Goal: Task Accomplishment & Management: Manage account settings

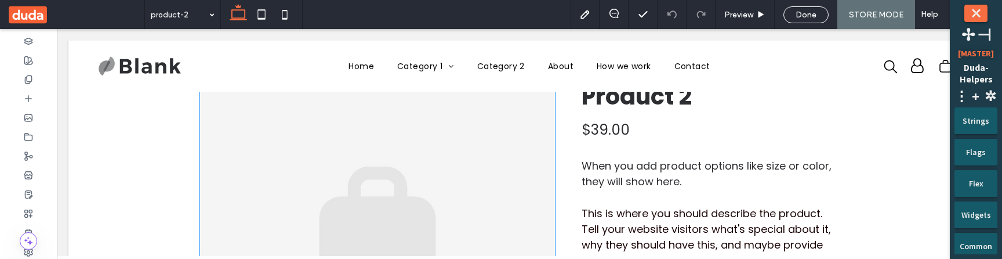
scroll to position [159, 0]
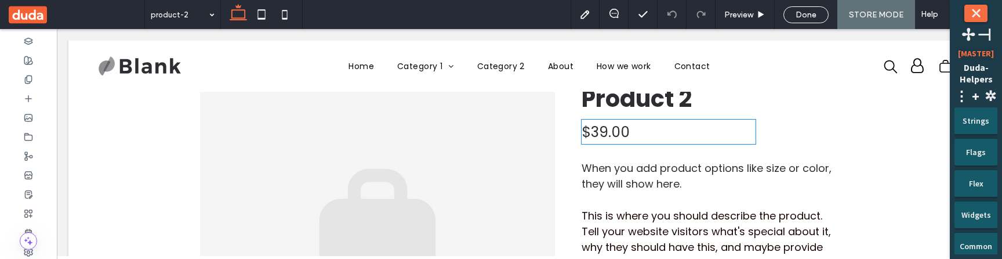
click at [598, 131] on h4 "$39.00" at bounding box center [606, 132] width 48 height 20
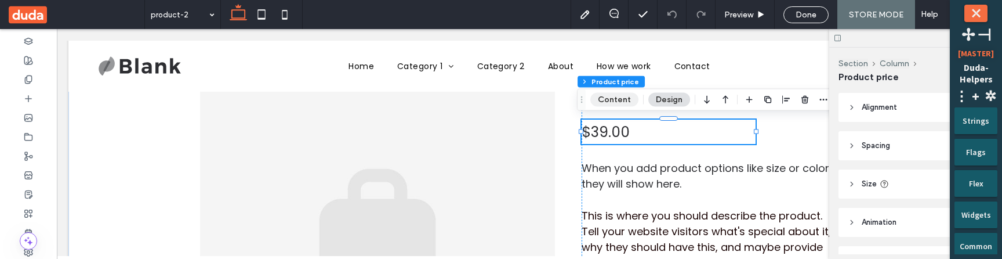
click at [616, 104] on button "Content" at bounding box center [614, 100] width 48 height 14
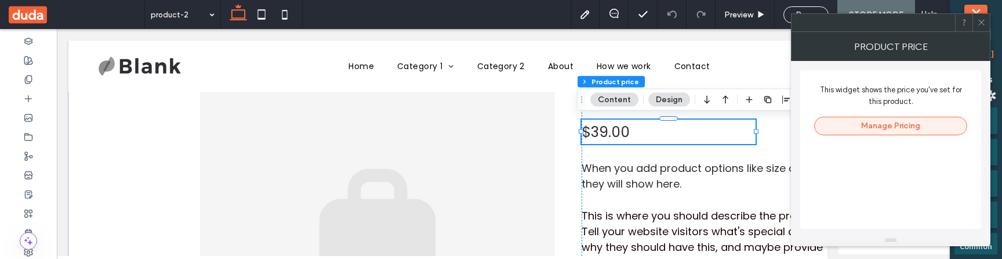
click at [840, 126] on button "Manage Pricing" at bounding box center [890, 126] width 153 height 19
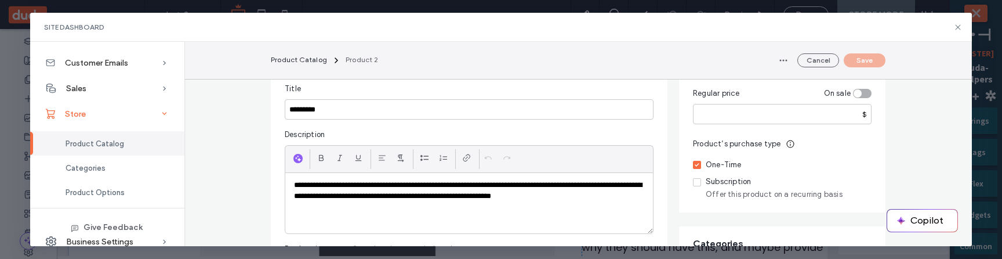
scroll to position [98, 0]
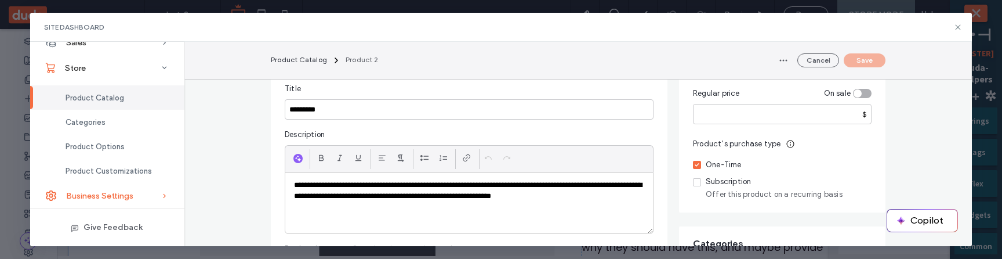
click at [121, 191] on span "Business Settings" at bounding box center [99, 196] width 67 height 10
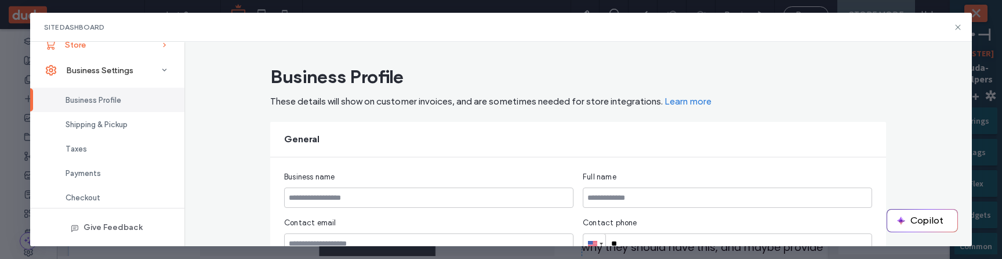
scroll to position [147, 0]
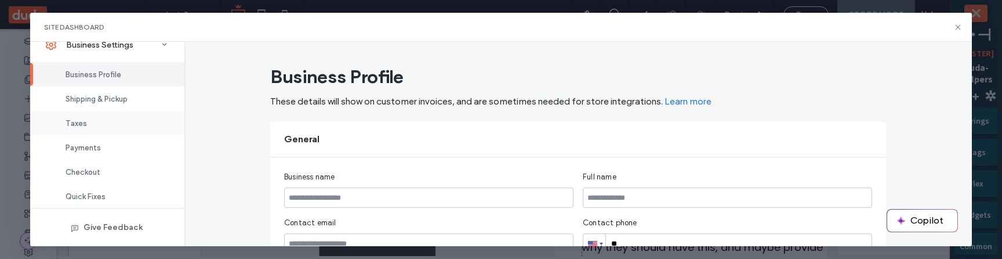
click at [107, 126] on div "Taxes" at bounding box center [107, 123] width 154 height 24
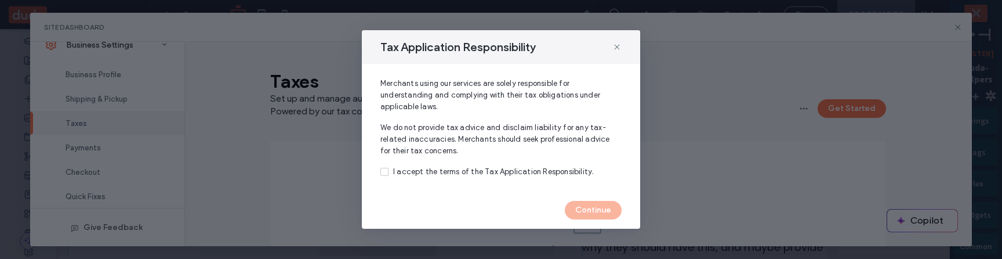
click at [532, 174] on div "I accept the terms of the Tax Application Responsibility." at bounding box center [493, 172] width 201 height 12
click at [590, 208] on button "Continue" at bounding box center [593, 210] width 57 height 19
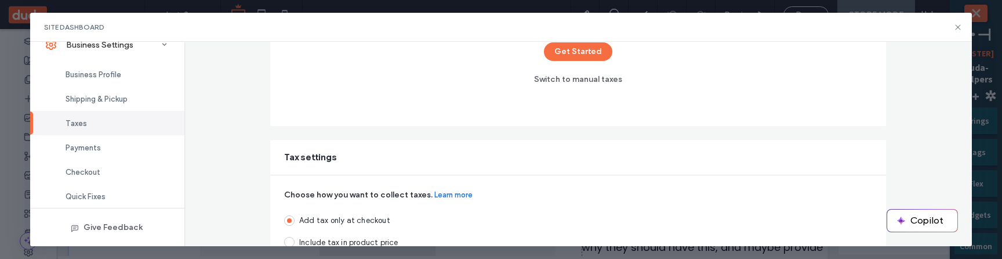
scroll to position [274, 0]
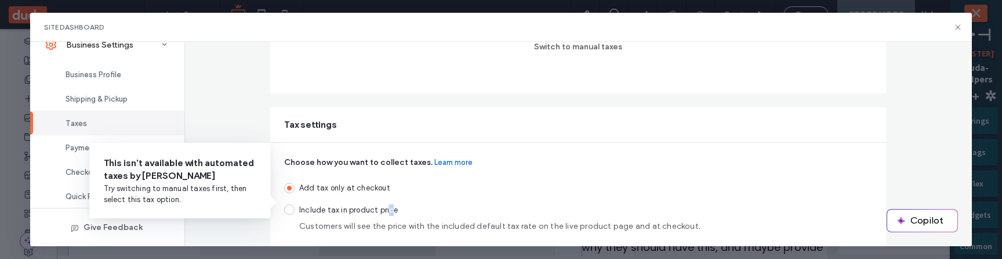
click at [384, 212] on span "Include tax in product price" at bounding box center [499, 210] width 401 height 12
click at [350, 209] on span "Include tax in product price" at bounding box center [499, 210] width 401 height 12
click at [288, 209] on span at bounding box center [289, 209] width 10 height 10
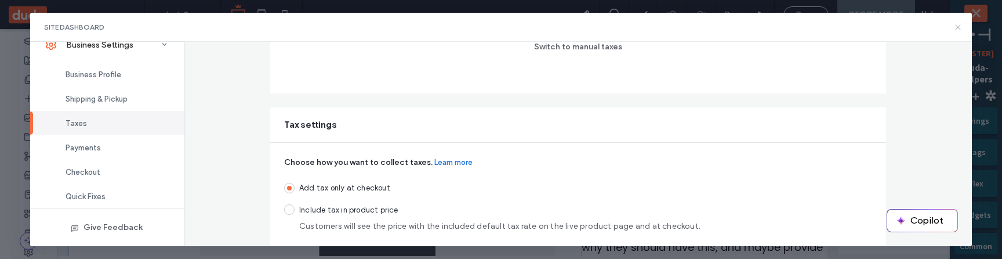
click at [958, 26] on icon at bounding box center [957, 27] width 9 height 9
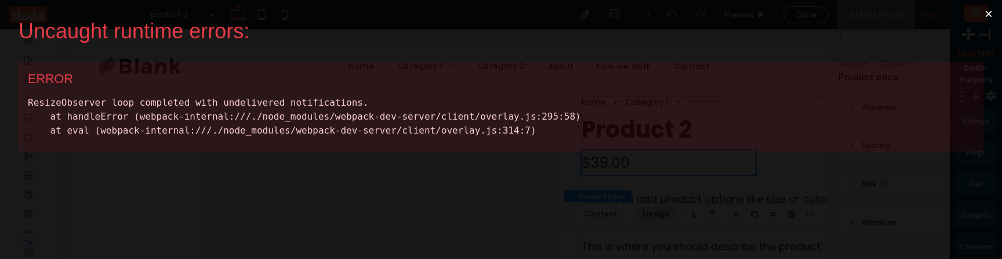
scroll to position [0, 0]
click at [991, 12] on button "×" at bounding box center [988, 14] width 27 height 28
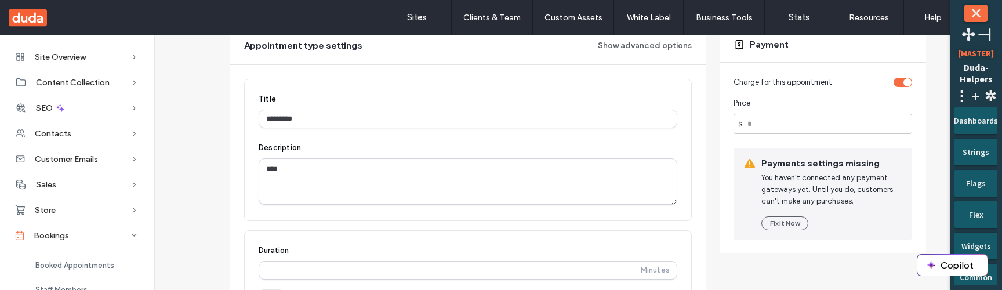
scroll to position [119, 0]
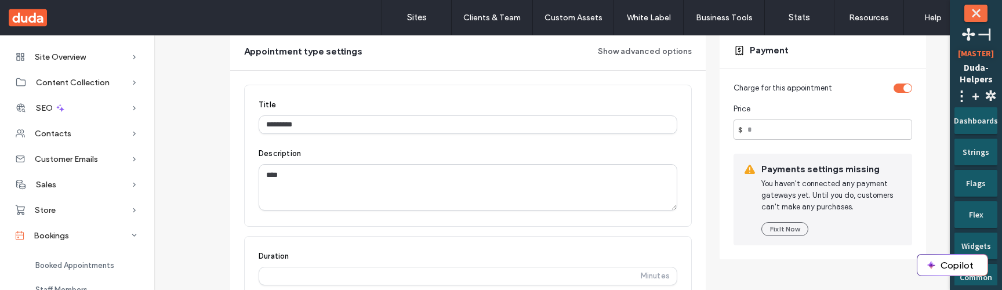
click at [779, 147] on div "Charge for this appointment Price $ ** Payments settings missing You haven't co…" at bounding box center [823, 163] width 206 height 191
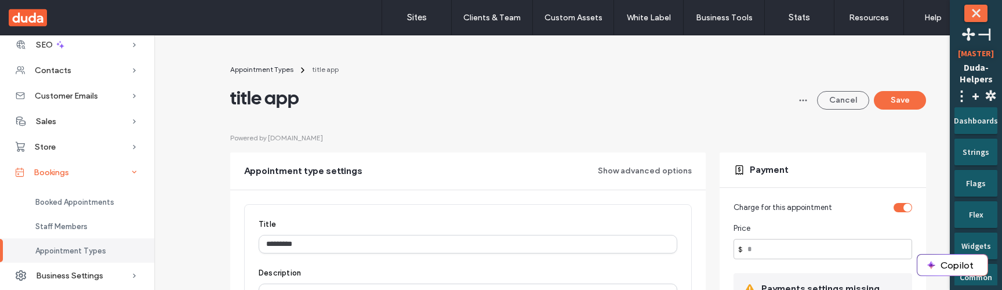
scroll to position [71, 0]
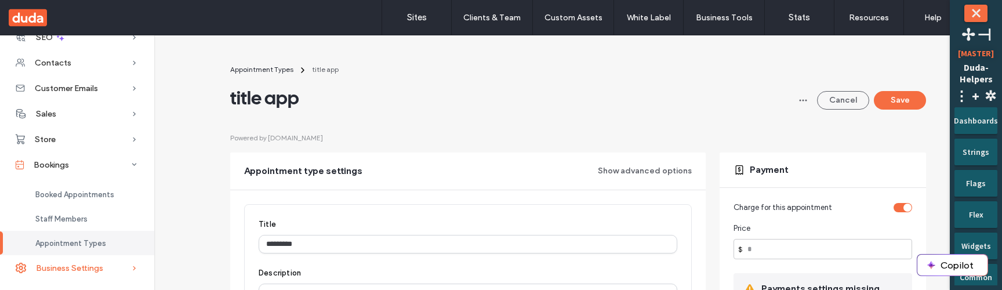
click at [93, 263] on span "Business Settings" at bounding box center [69, 268] width 67 height 10
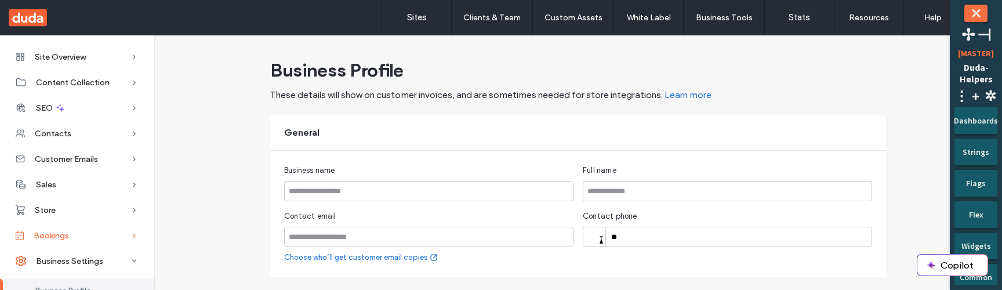
scroll to position [144, 0]
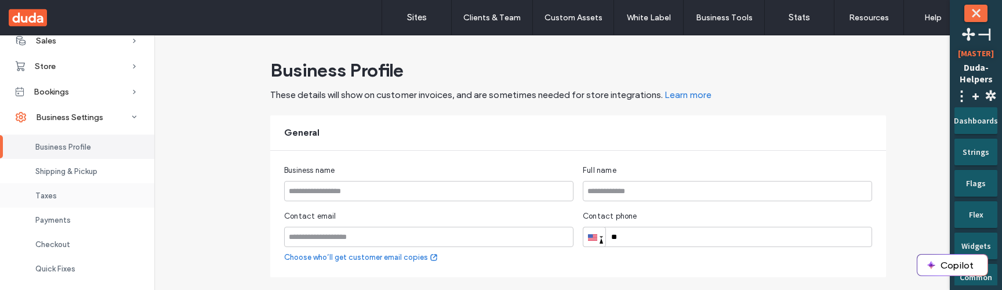
click at [72, 188] on div "Taxes" at bounding box center [77, 195] width 154 height 24
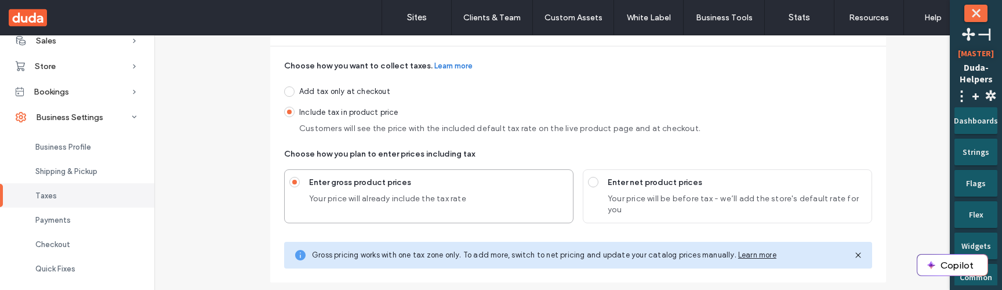
scroll to position [256, 0]
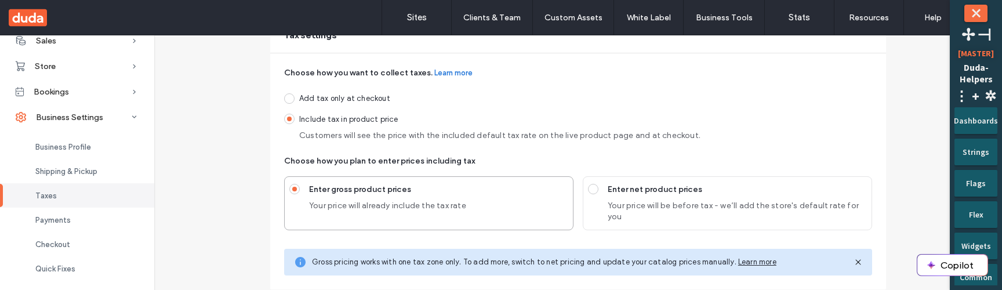
click at [608, 212] on span "Your price will be before tax - we’ll add the store's default rate for you" at bounding box center [737, 211] width 259 height 23
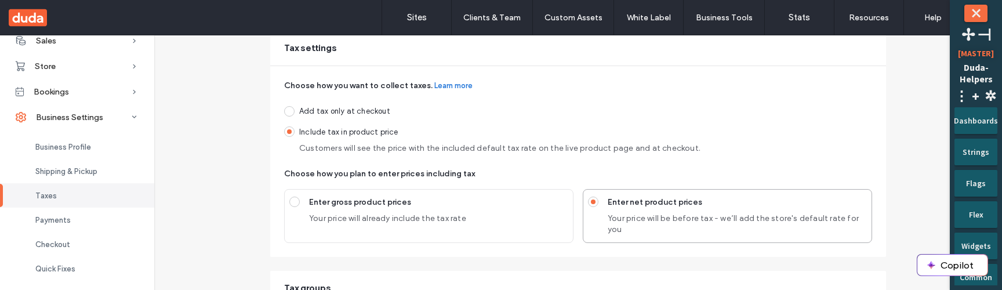
scroll to position [0, 0]
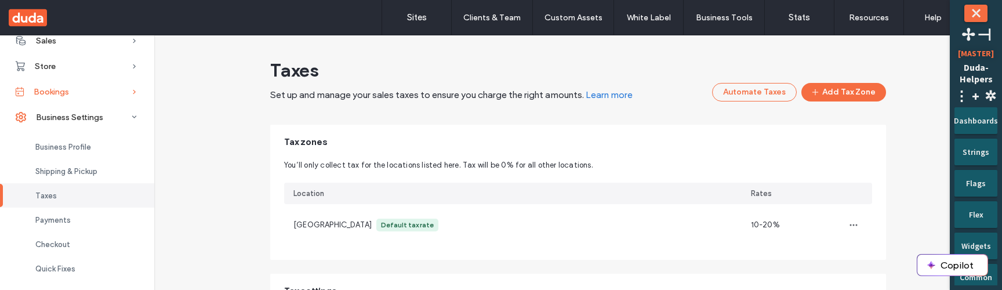
click at [74, 90] on div "Bookings" at bounding box center [77, 92] width 154 height 26
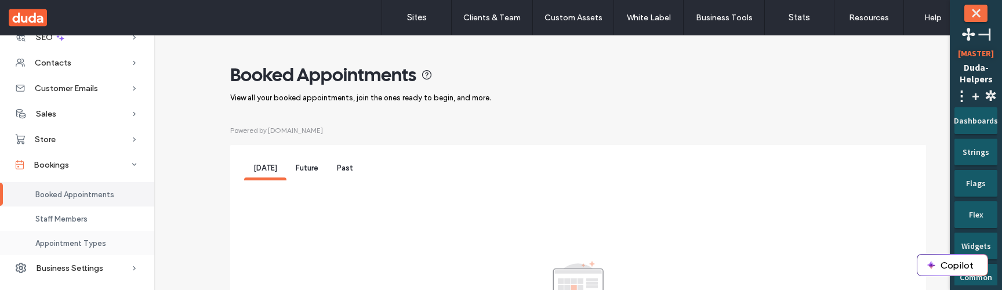
click at [92, 236] on div "Appointment Types" at bounding box center [77, 243] width 154 height 24
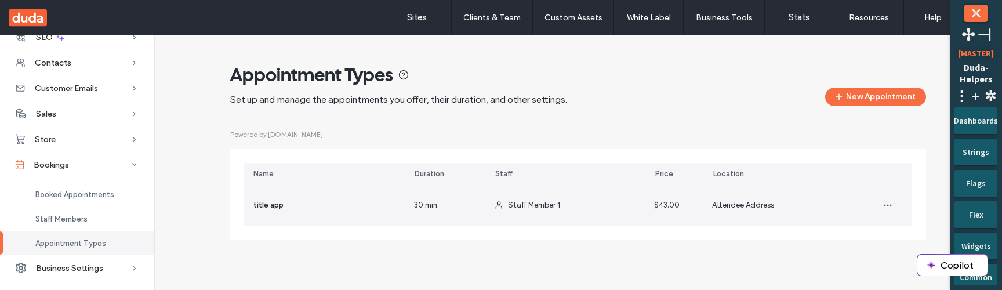
click at [440, 211] on div "30 min" at bounding box center [445, 205] width 80 height 42
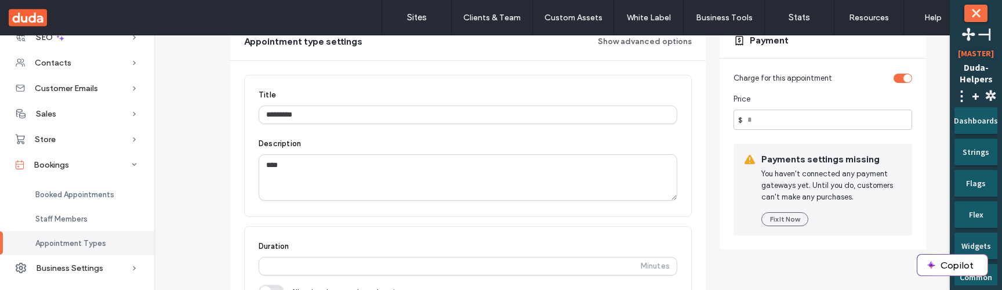
scroll to position [143, 0]
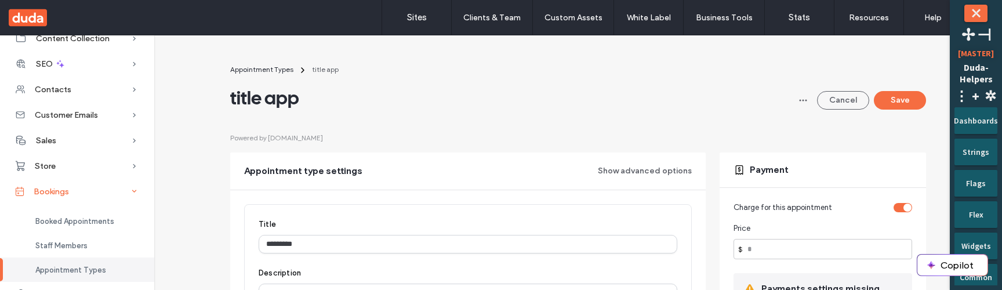
scroll to position [71, 0]
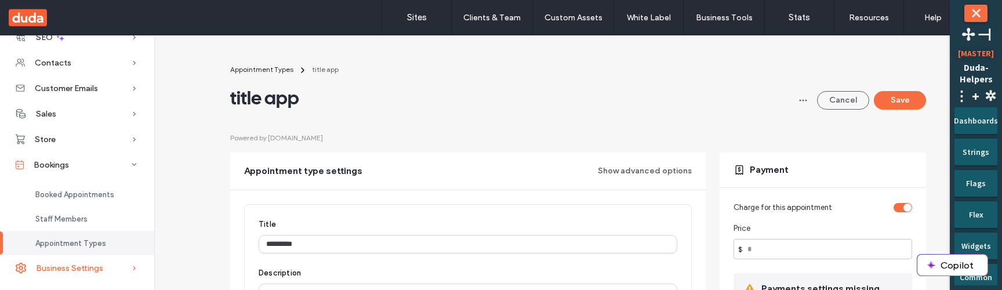
click at [77, 271] on span "Business Settings" at bounding box center [69, 268] width 67 height 10
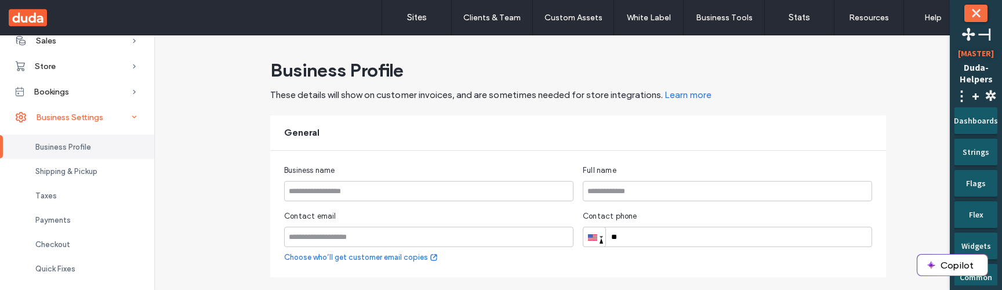
scroll to position [128, 0]
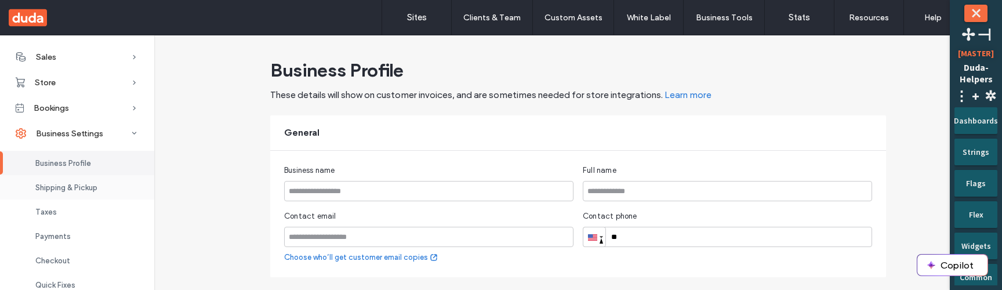
click at [90, 177] on div "Shipping & Pickup" at bounding box center [77, 187] width 154 height 24
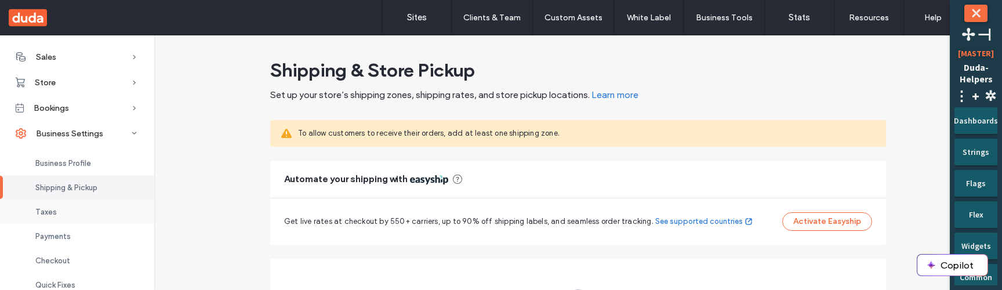
click at [85, 206] on div "Taxes" at bounding box center [77, 211] width 154 height 24
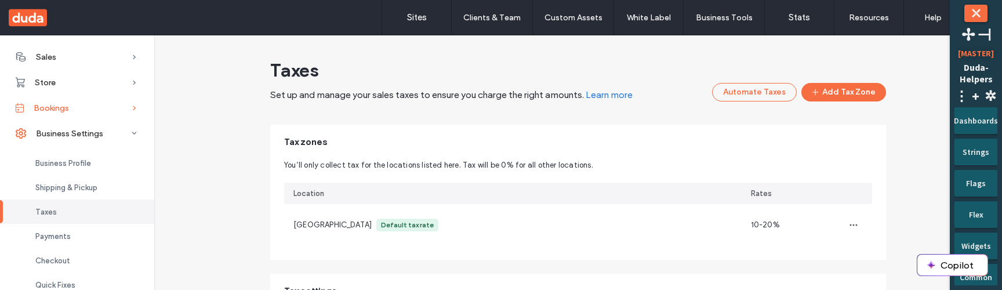
click at [108, 110] on div "Bookings" at bounding box center [77, 108] width 154 height 26
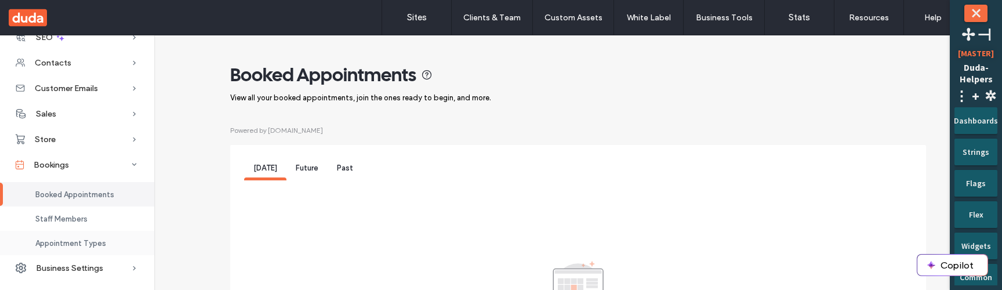
click at [97, 242] on span "Appointment Types" at bounding box center [70, 243] width 71 height 9
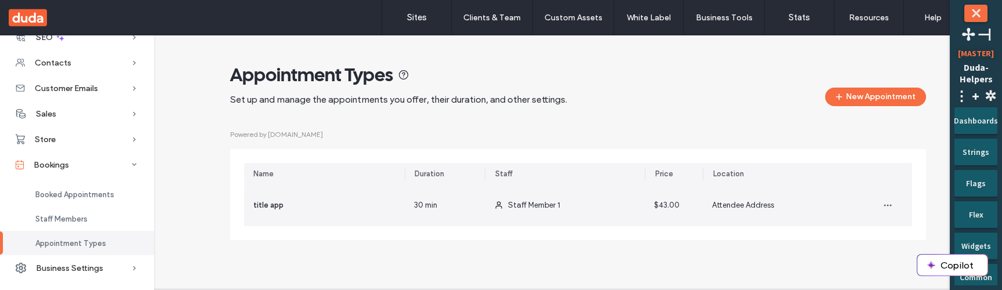
click at [485, 211] on div "Staff Member 1" at bounding box center [565, 205] width 161 height 42
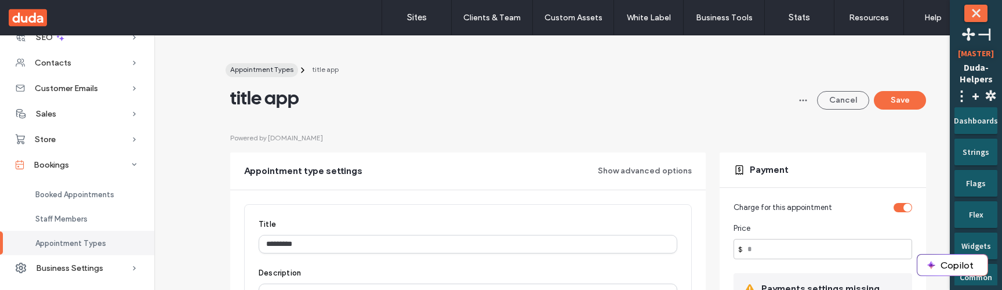
click at [278, 72] on span "Appointment Types" at bounding box center [261, 69] width 63 height 9
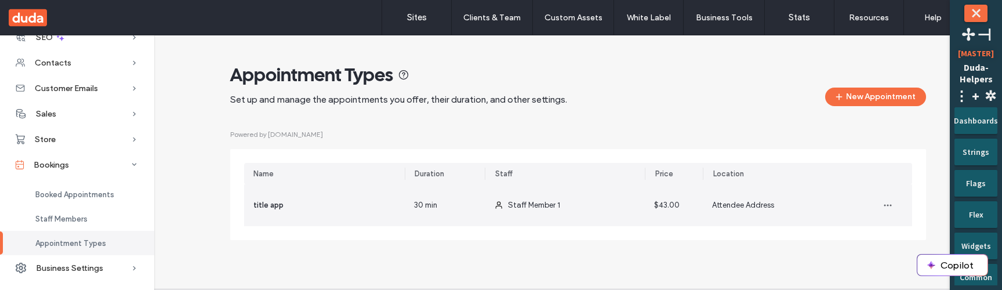
click at [405, 208] on div "30 min" at bounding box center [445, 205] width 80 height 42
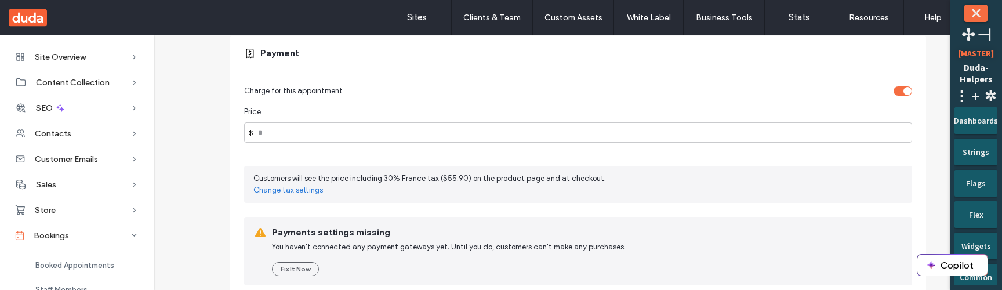
scroll to position [513, 0]
click at [307, 192] on link "Change tax settings" at bounding box center [577, 192] width 649 height 12
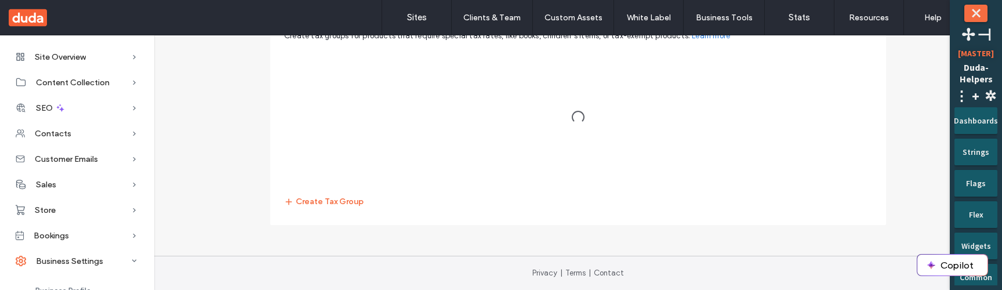
scroll to position [382, 0]
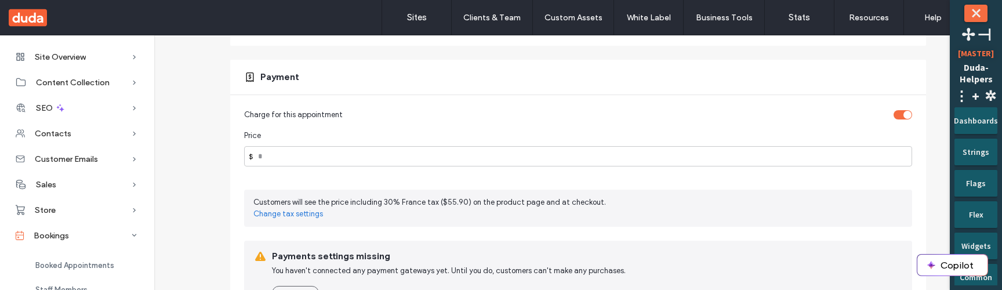
scroll to position [488, 0]
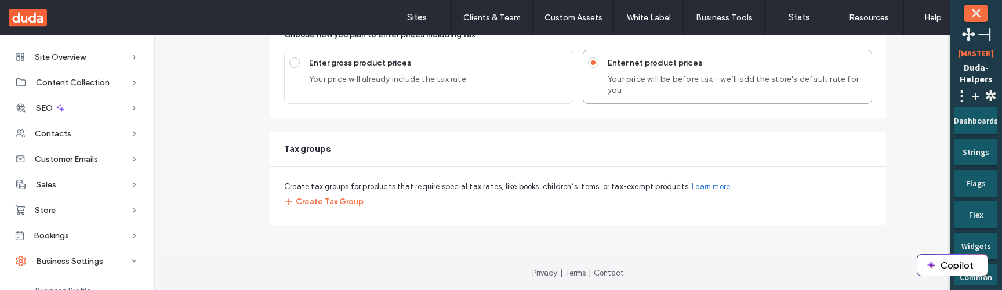
scroll to position [382, 0]
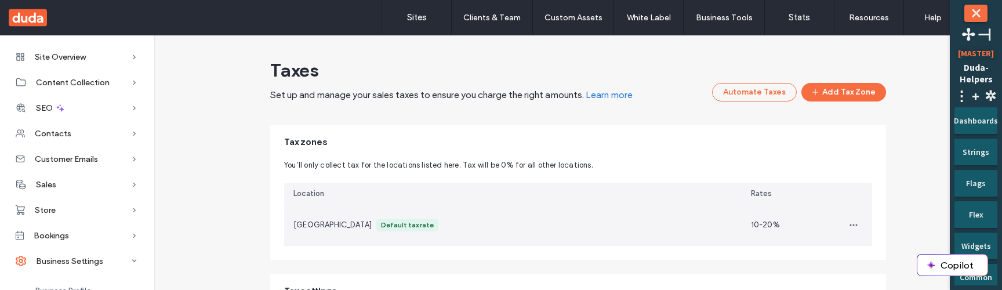
scroll to position [1, 0]
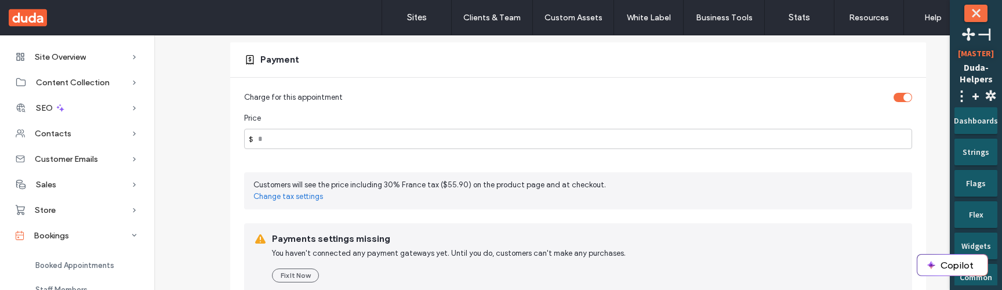
scroll to position [500, 0]
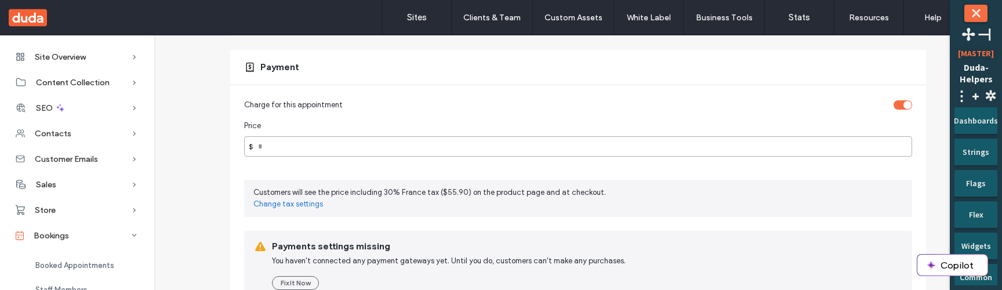
click at [573, 149] on input "**" at bounding box center [578, 146] width 668 height 20
click at [281, 150] on input "**" at bounding box center [578, 146] width 668 height 20
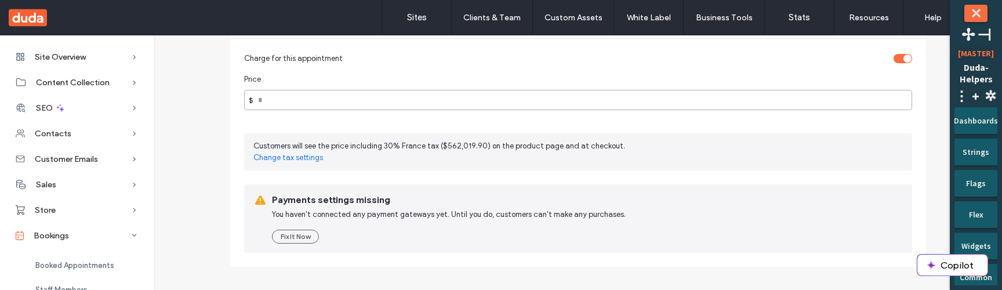
scroll to position [544, 0]
click at [405, 109] on input "******" at bounding box center [578, 102] width 668 height 20
type input "**"
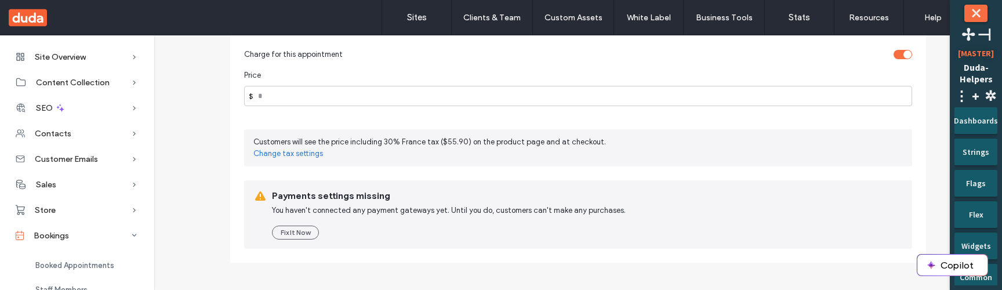
scroll to position [549, 0]
click at [290, 101] on input "**" at bounding box center [578, 98] width 668 height 20
type input "******"
click at [480, 165] on div "Customers will see the price including 30% France tax ($563,451.20) on the prod…" at bounding box center [578, 150] width 668 height 37
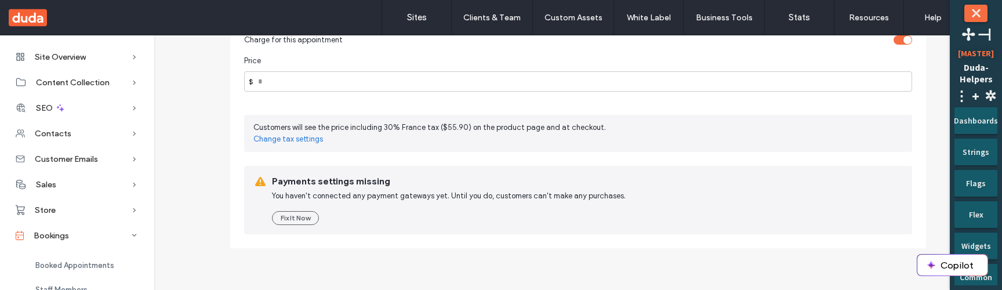
scroll to position [564, 0]
click at [274, 85] on input "**" at bounding box center [578, 83] width 668 height 20
click at [277, 84] on input "**" at bounding box center [578, 83] width 668 height 20
type input "**********"
click at [803, 55] on div "**********" at bounding box center [578, 136] width 696 height 228
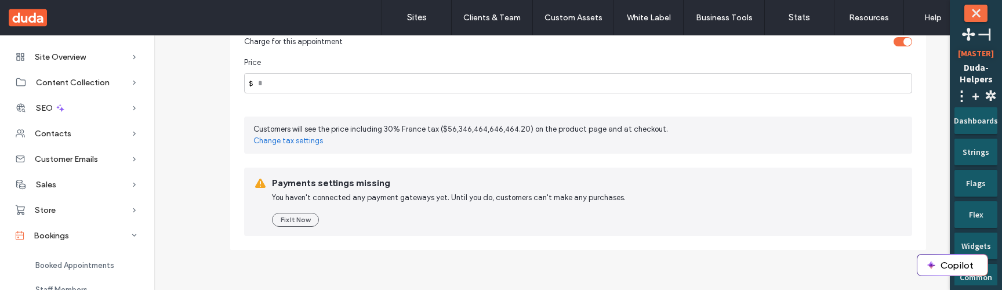
click at [903, 39] on div "toggle" at bounding box center [907, 42] width 8 height 8
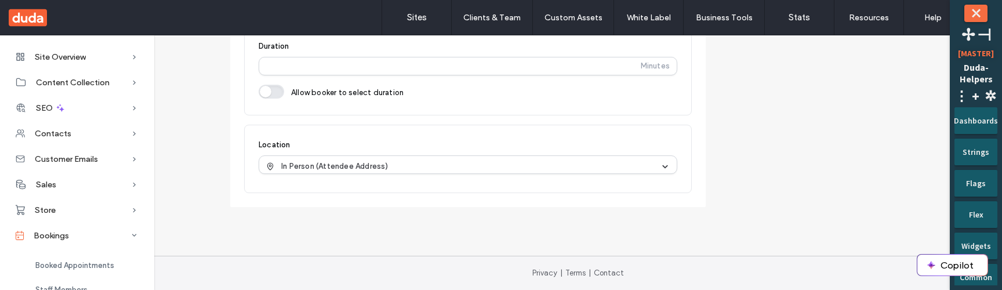
scroll to position [166, 0]
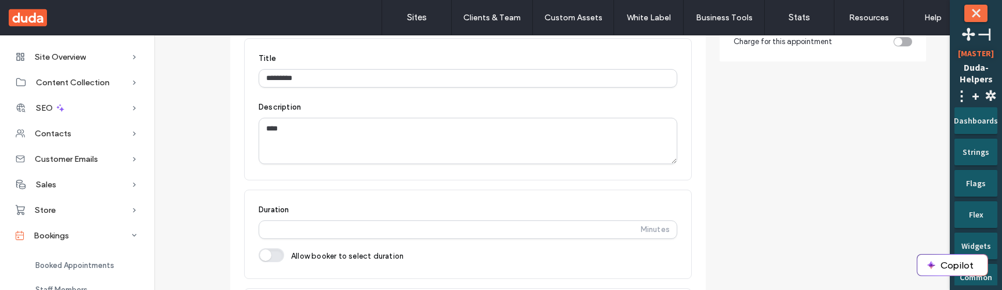
click at [903, 39] on div "toggle" at bounding box center [903, 41] width 19 height 9
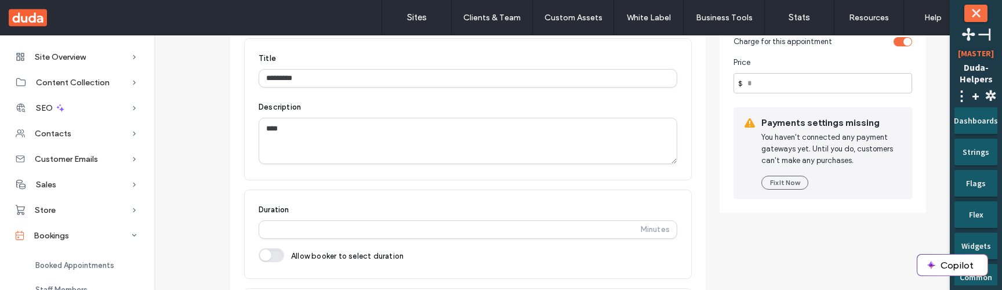
scroll to position [0, 0]
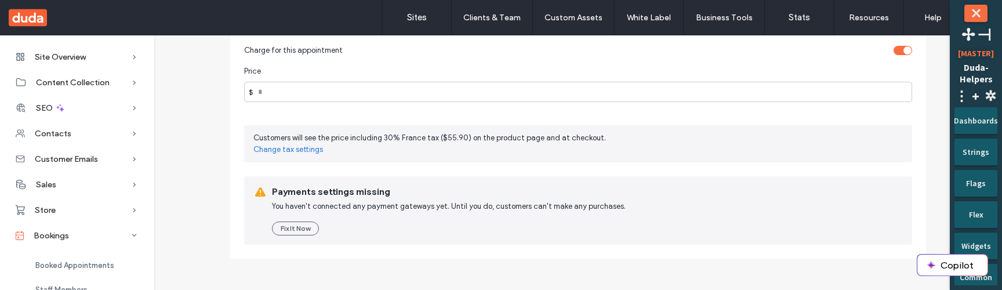
scroll to position [521, 0]
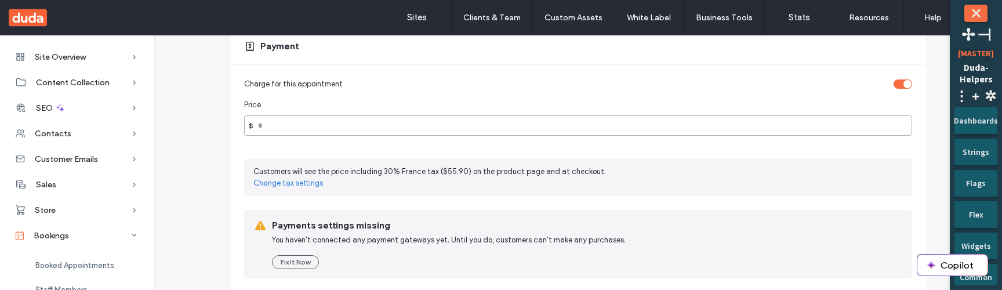
click at [301, 129] on input "**" at bounding box center [578, 125] width 668 height 20
type input "**"
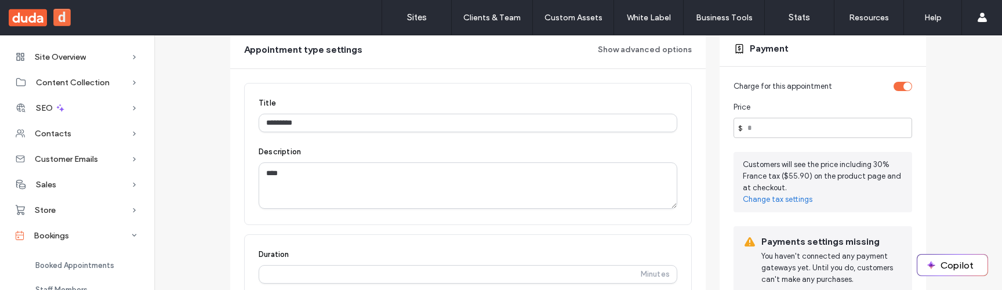
scroll to position [126, 0]
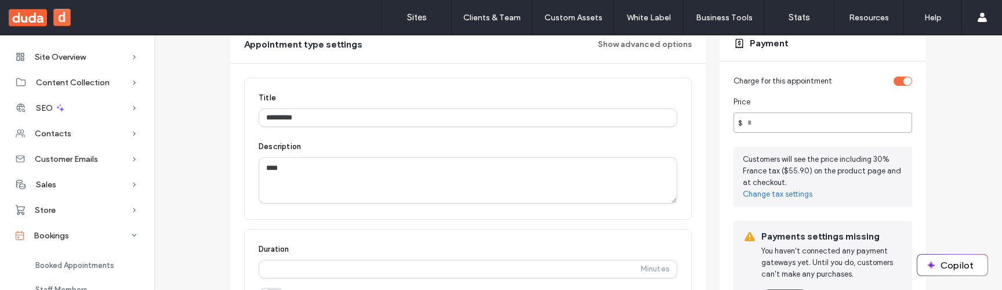
click at [789, 124] on input "**" at bounding box center [823, 122] width 179 height 20
type input "*"
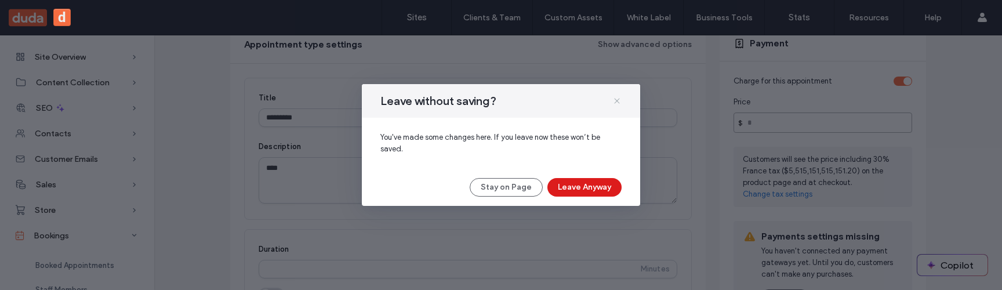
type input "**********"
click at [617, 103] on icon at bounding box center [616, 100] width 9 height 9
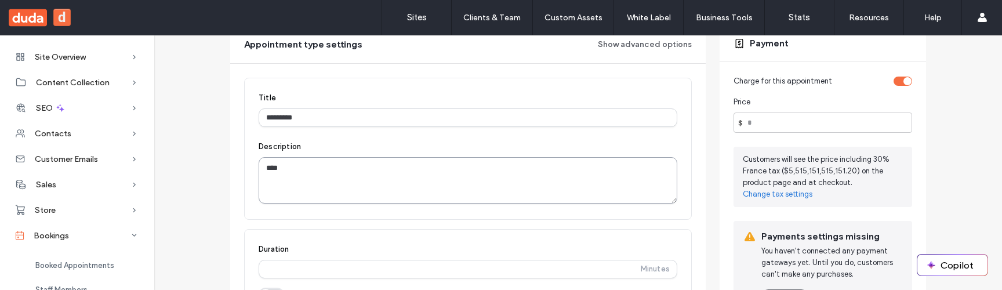
scroll to position [289, 0]
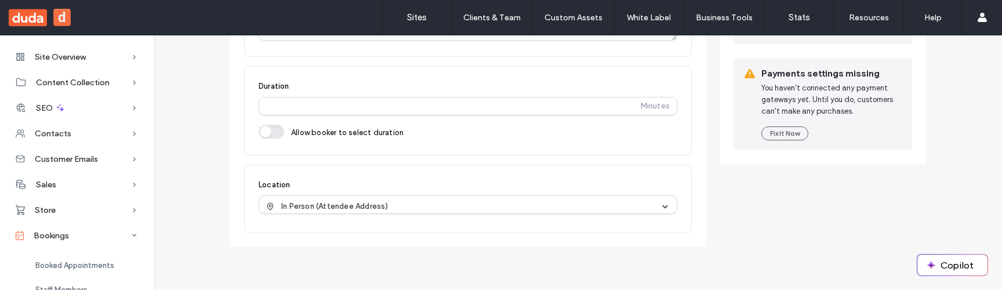
click at [728, 202] on div "**********" at bounding box center [578, 55] width 696 height 384
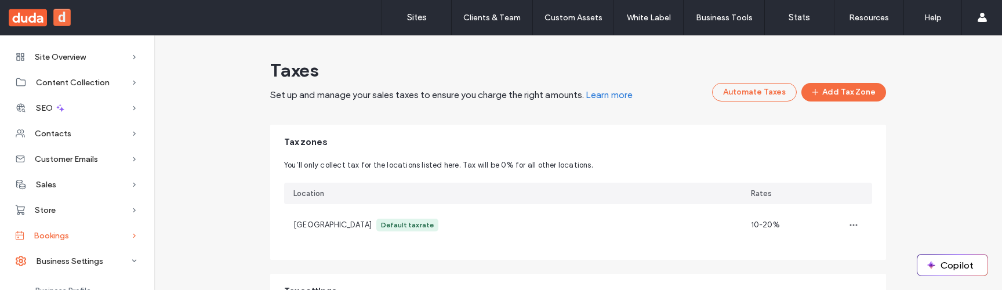
click at [79, 233] on div "Bookings" at bounding box center [77, 236] width 154 height 26
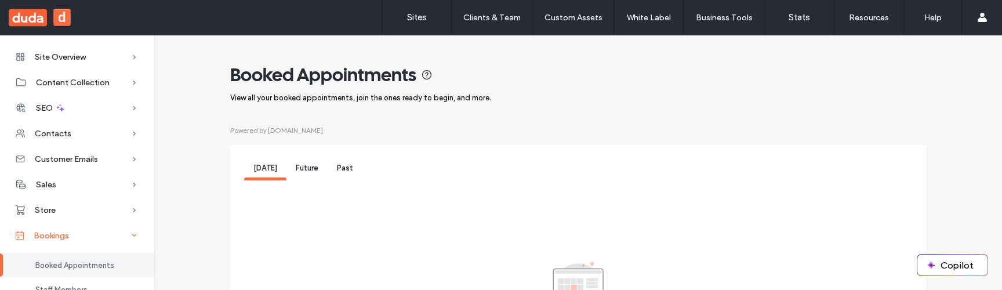
scroll to position [71, 0]
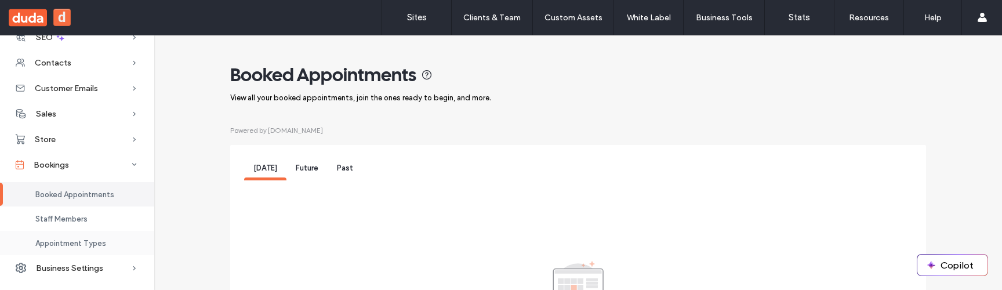
click at [82, 245] on span "Appointment Types" at bounding box center [70, 243] width 71 height 9
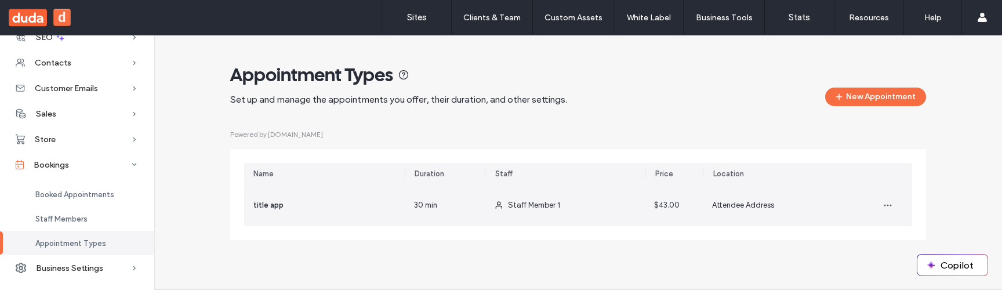
click at [711, 216] on div "Attendee Address" at bounding box center [783, 205] width 161 height 42
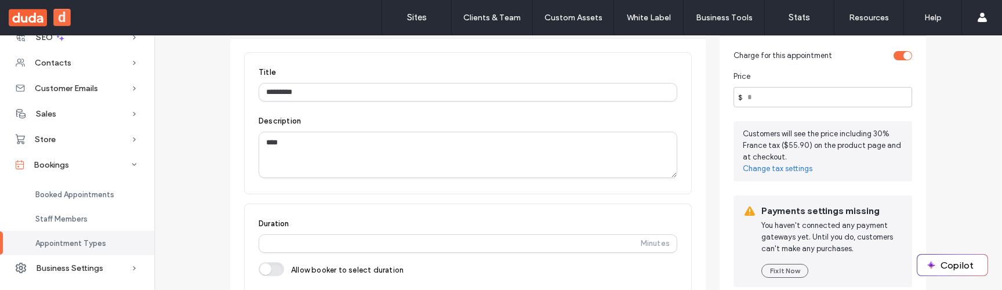
scroll to position [151, 0]
click at [783, 103] on input "**" at bounding box center [823, 98] width 179 height 20
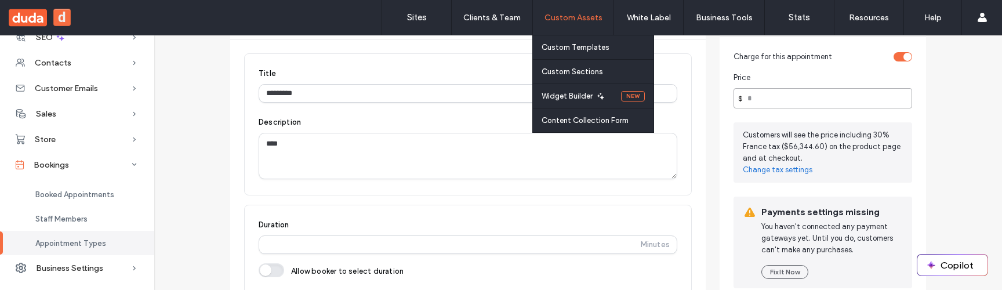
type input "*****"
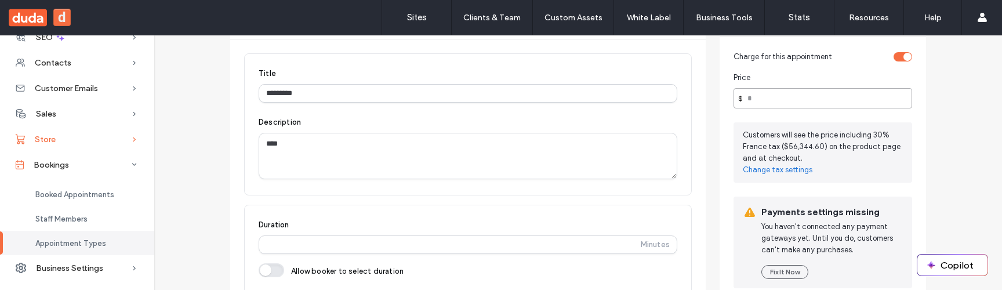
scroll to position [0, 0]
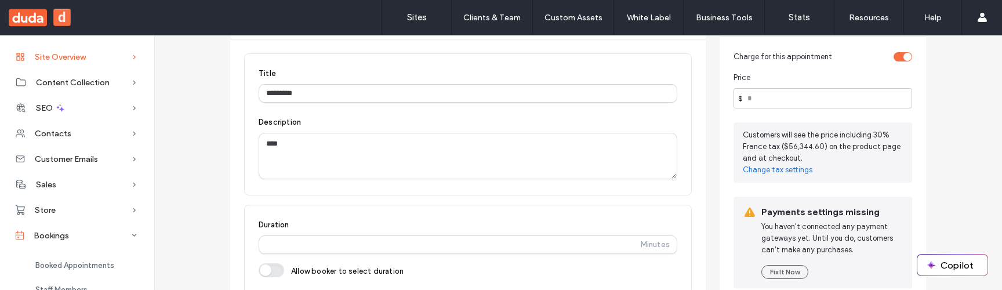
click at [109, 59] on div "Site Overview" at bounding box center [77, 57] width 154 height 26
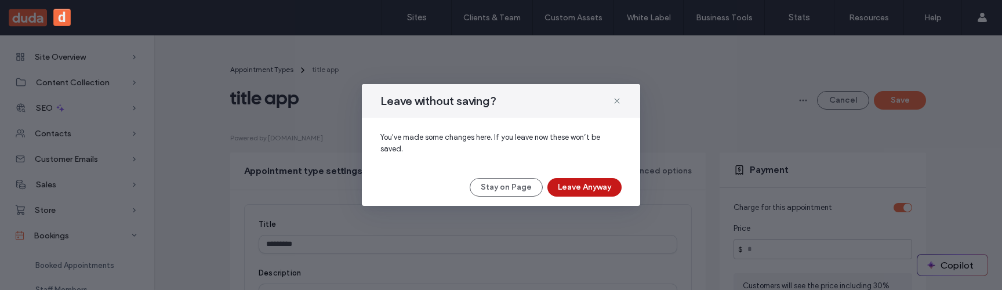
click at [560, 188] on button "Leave Anyway" at bounding box center [584, 187] width 74 height 19
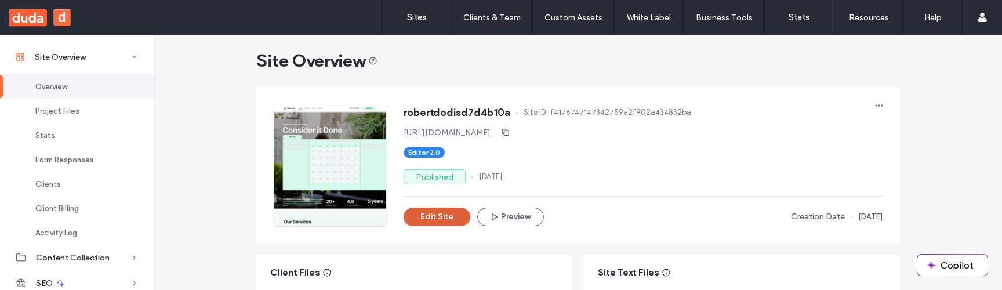
click at [441, 220] on button "Edit Site" at bounding box center [437, 217] width 67 height 19
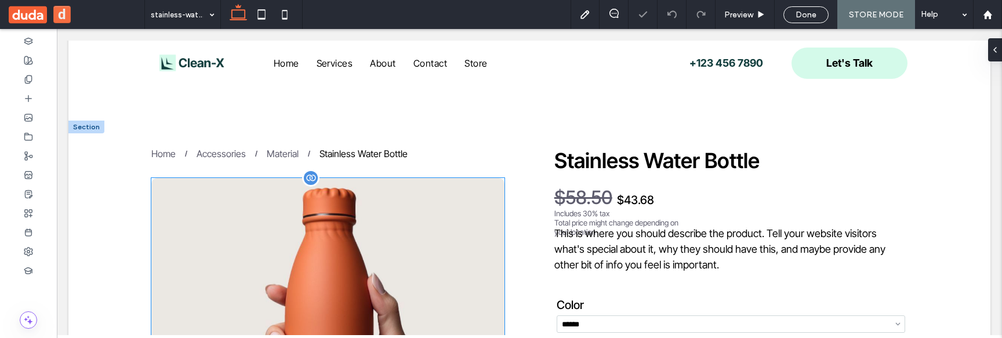
scroll to position [49, 0]
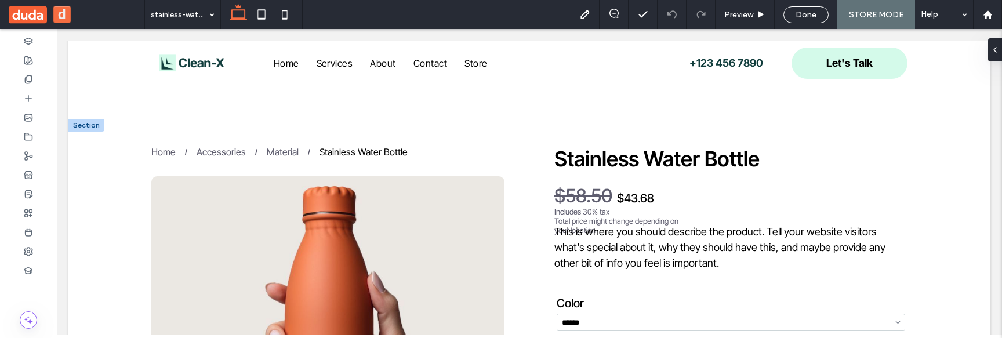
click at [599, 197] on span "$58.50" at bounding box center [583, 195] width 58 height 23
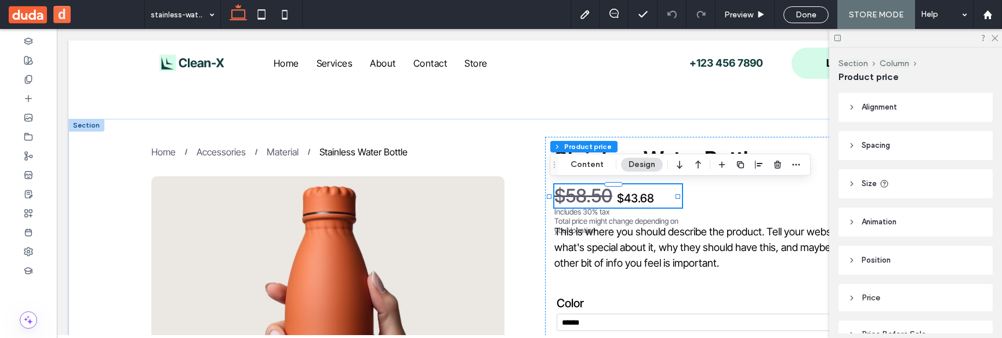
click at [61, 13] on button "d" at bounding box center [61, 14] width 17 height 17
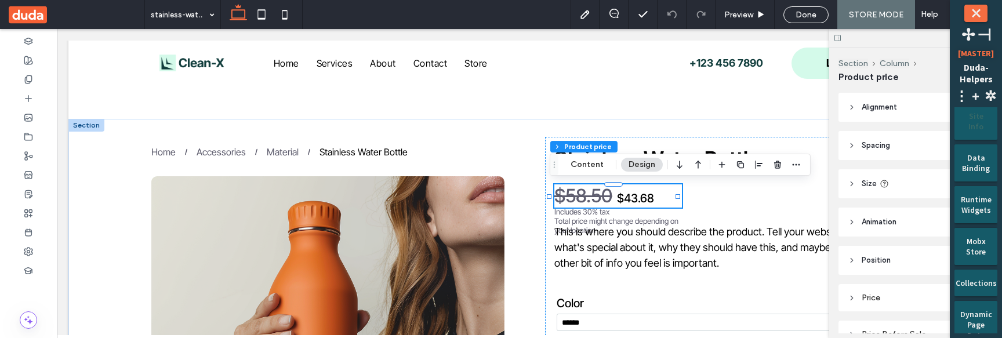
scroll to position [188, 0]
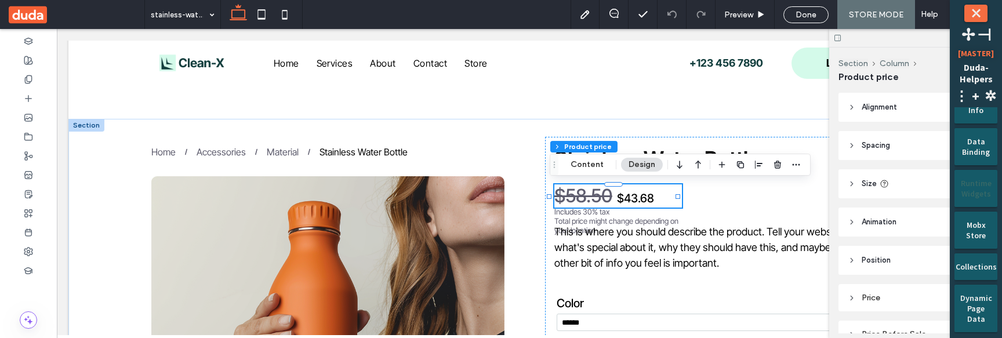
click at [972, 185] on div "Runtime Widgets" at bounding box center [976, 184] width 27 height 29
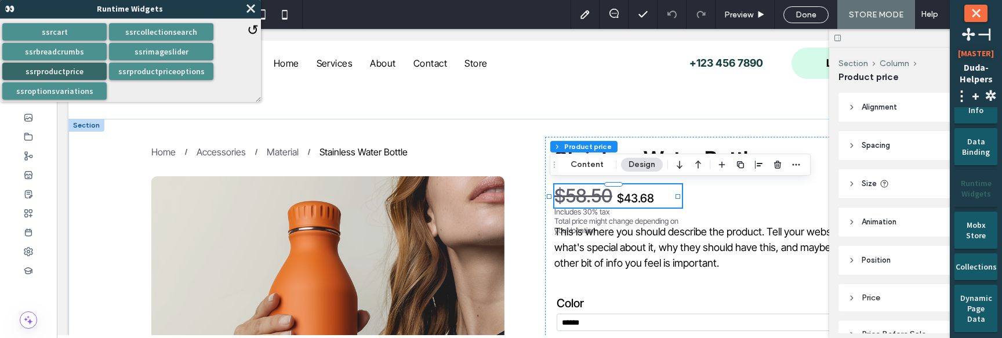
click at [88, 73] on button "ssrproductprice" at bounding box center [54, 71] width 104 height 17
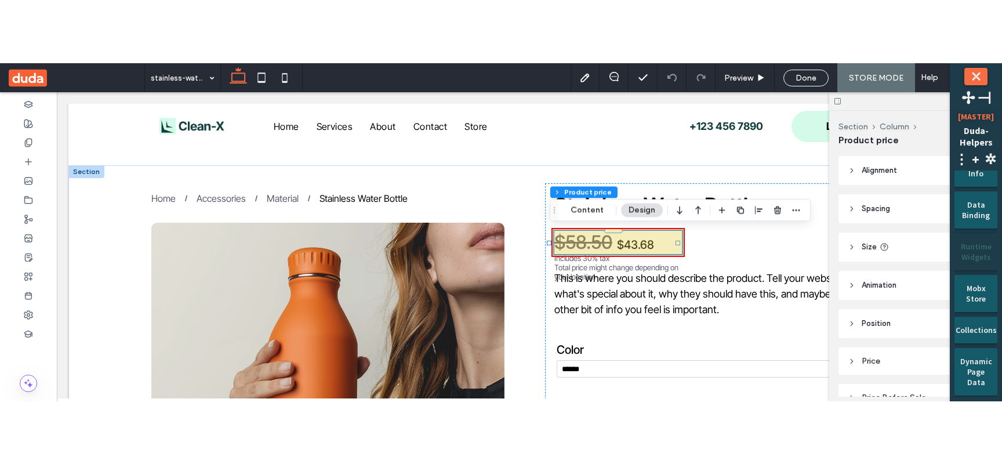
scroll to position [67, 0]
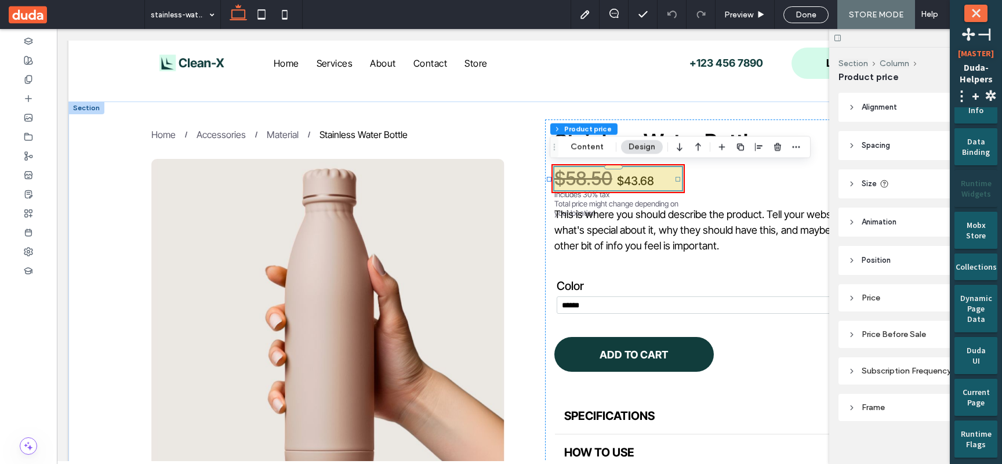
click at [969, 188] on div "Runtime Widgets" at bounding box center [976, 184] width 27 height 29
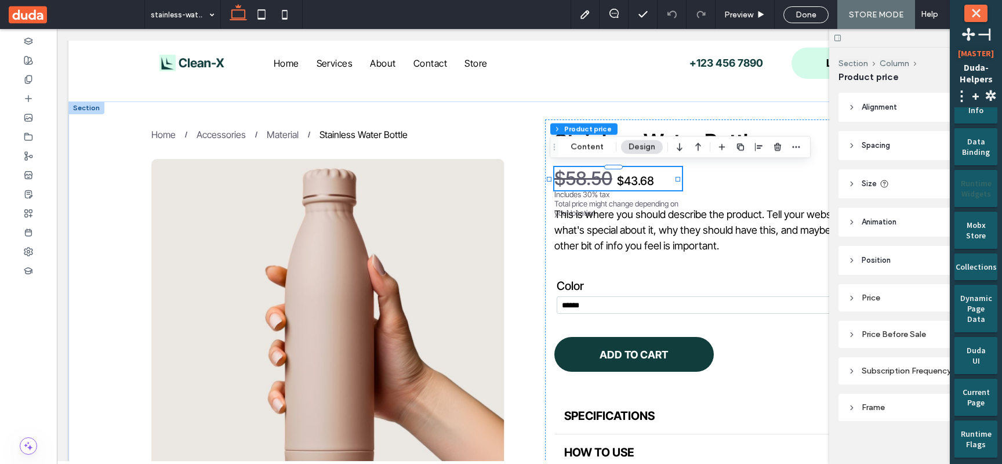
click at [969, 188] on div "Runtime Widgets" at bounding box center [976, 184] width 27 height 29
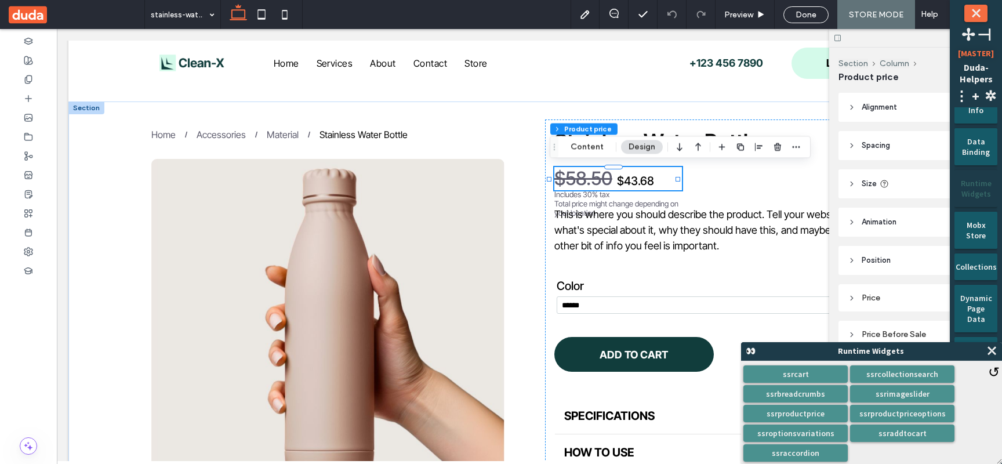
click at [971, 188] on div "Runtime Widgets" at bounding box center [976, 184] width 27 height 29
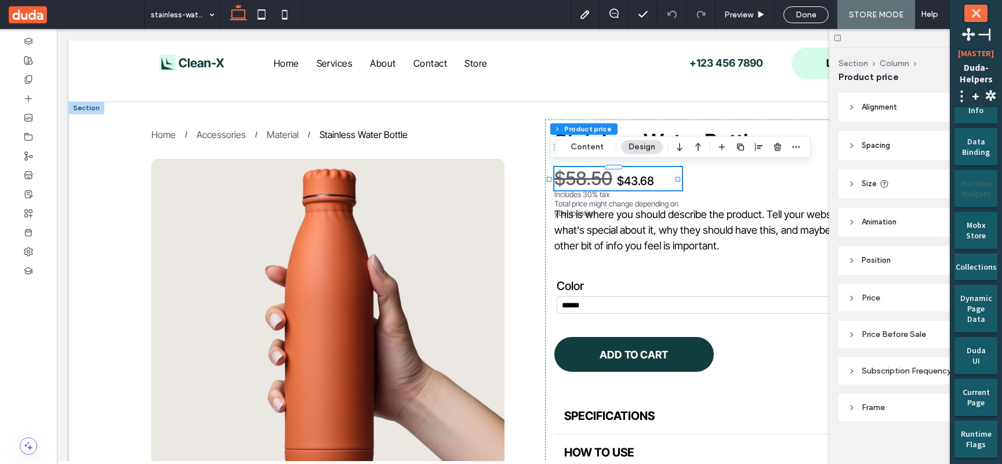
click at [971, 188] on div "Runtime Widgets" at bounding box center [976, 184] width 27 height 29
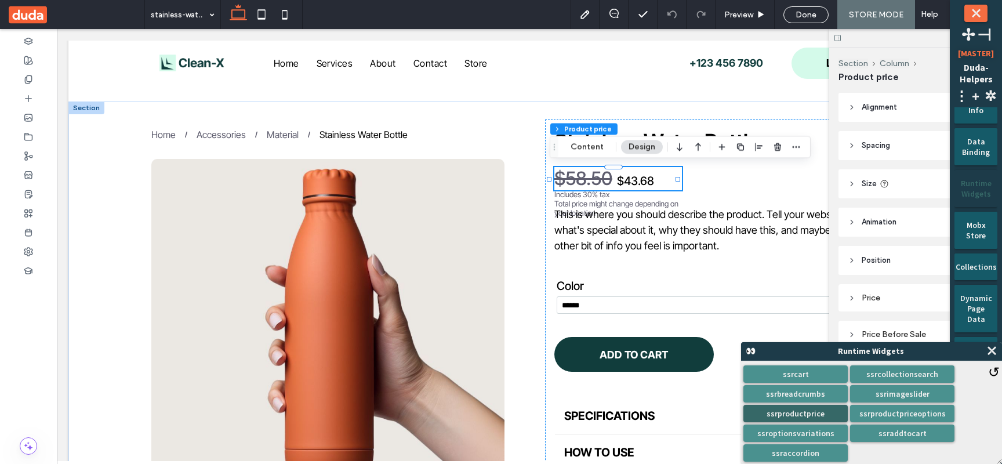
click at [812, 337] on button "ssrproductprice" at bounding box center [795, 413] width 104 height 17
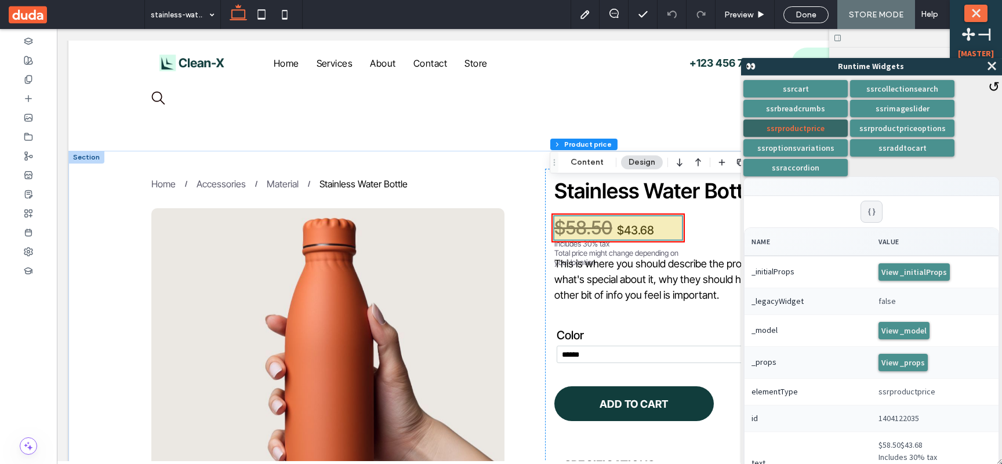
scroll to position [4, 0]
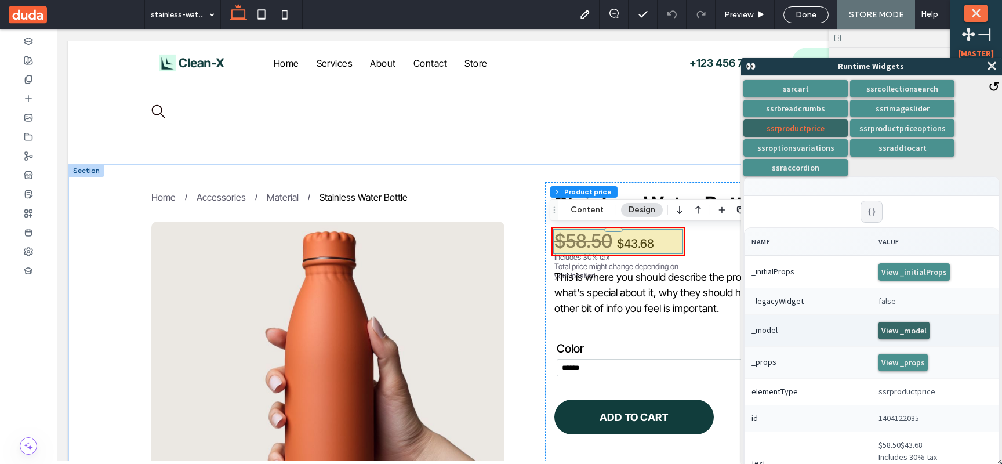
click at [883, 333] on button "View _model" at bounding box center [904, 330] width 51 height 17
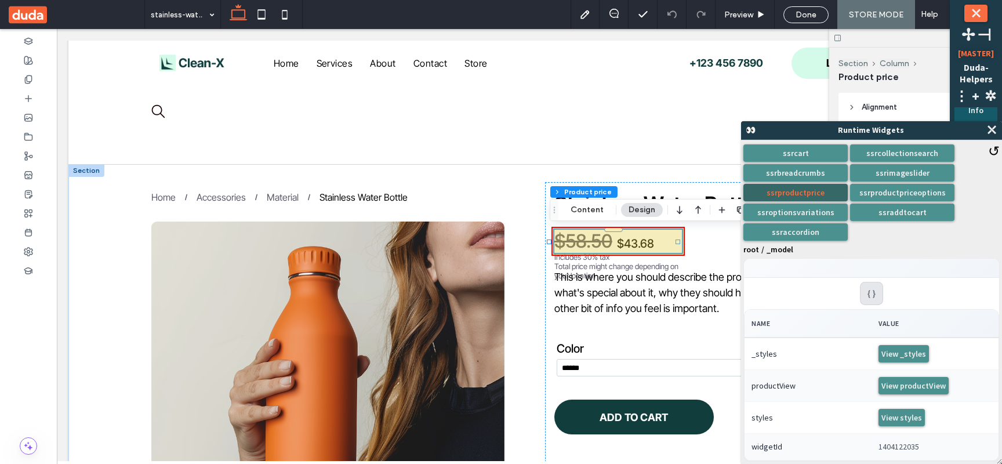
click at [873, 297] on div at bounding box center [871, 293] width 23 height 23
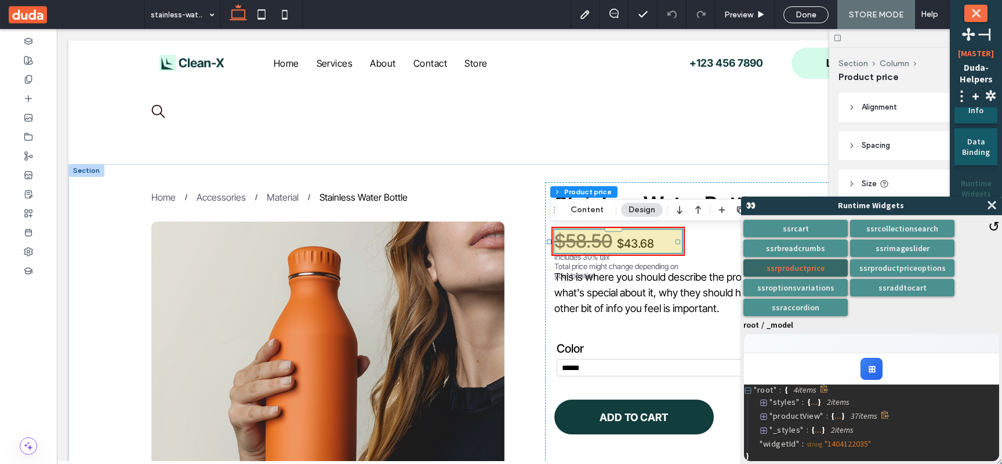
click at [768, 337] on div at bounding box center [765, 416] width 10 height 10
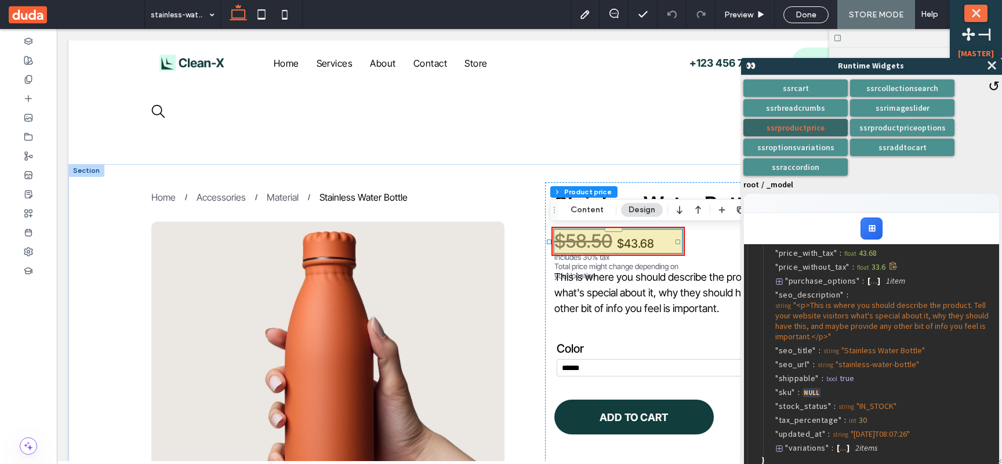
scroll to position [487, 0]
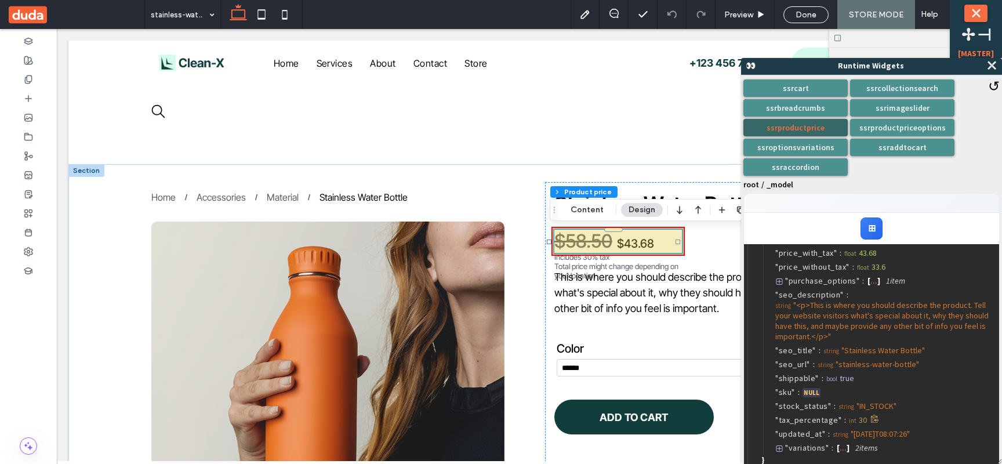
click at [814, 337] on span "tax_percentage" at bounding box center [809, 420] width 60 height 10
copy span "tax_percentage"
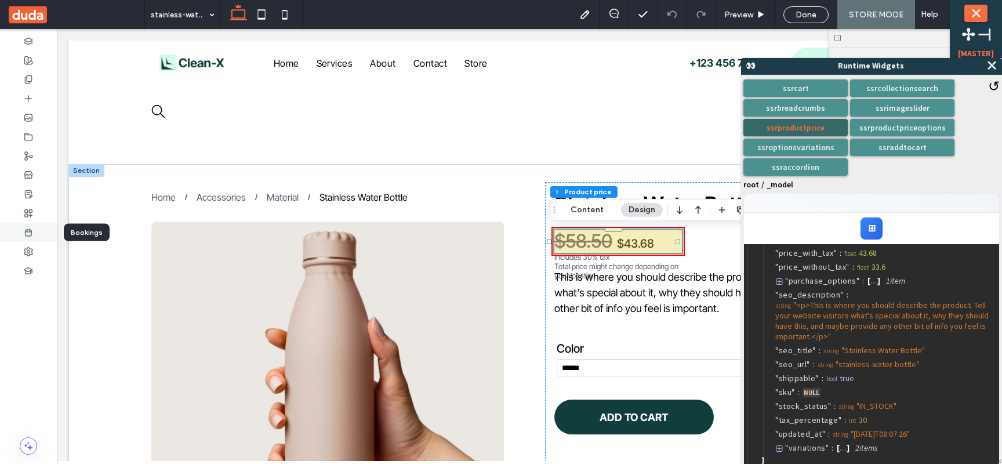
click at [34, 228] on div at bounding box center [28, 232] width 57 height 19
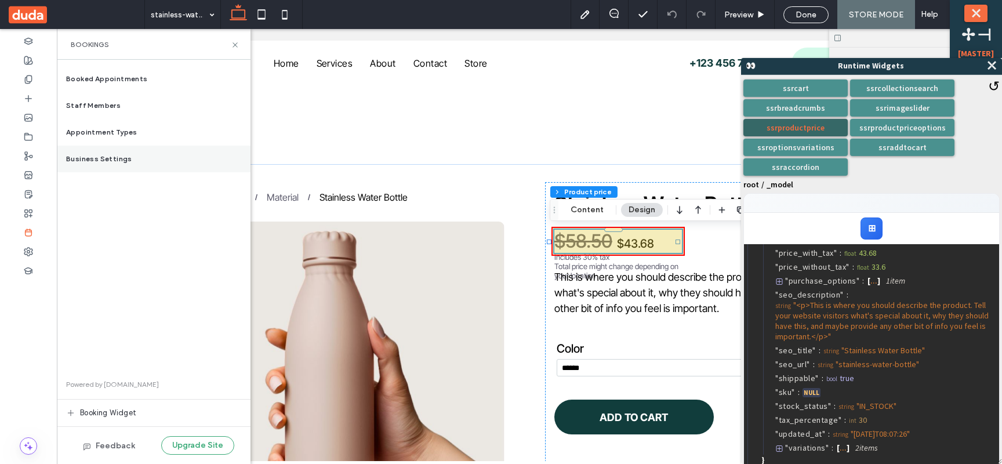
click at [138, 165] on div "Business Settings" at bounding box center [154, 159] width 194 height 27
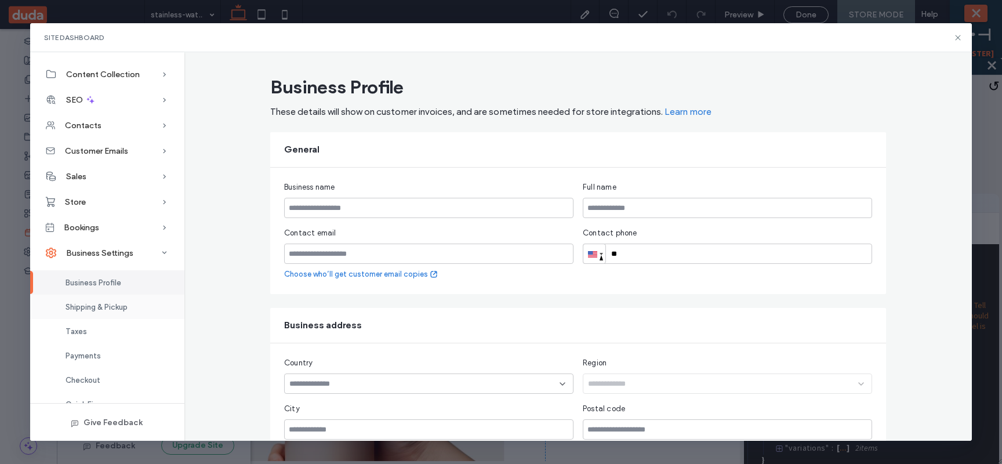
click at [107, 303] on span "Shipping & Pickup" at bounding box center [97, 307] width 62 height 9
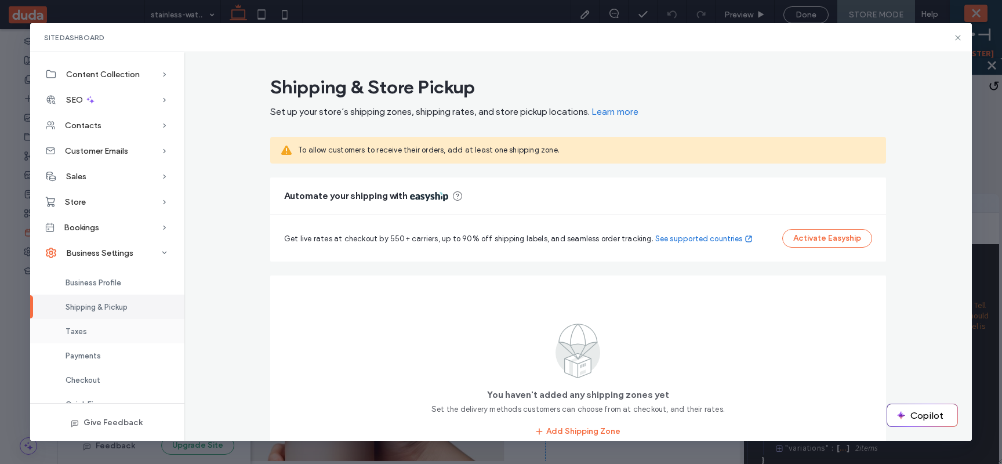
click at [102, 333] on div "Taxes" at bounding box center [107, 331] width 154 height 24
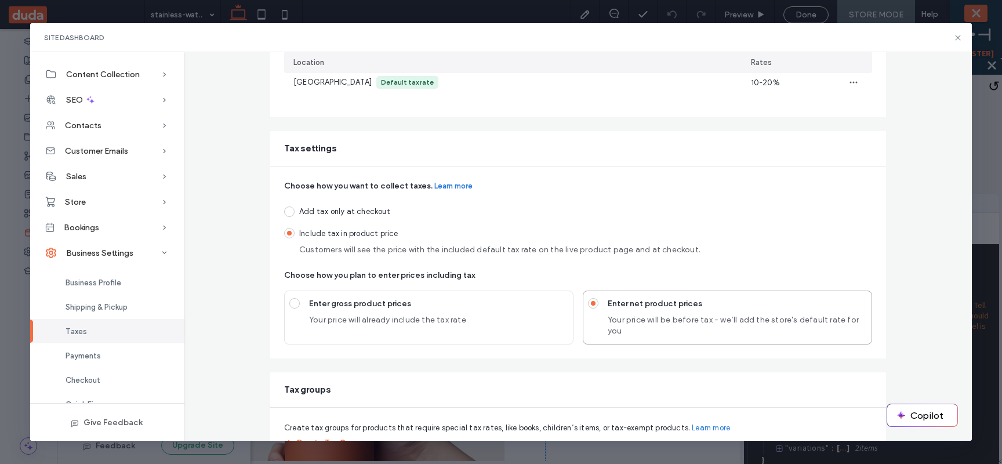
scroll to position [166, 0]
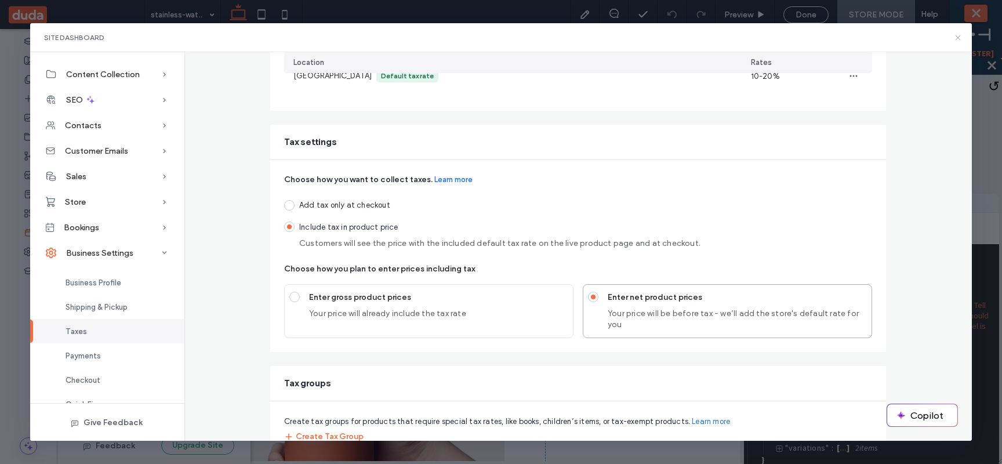
click at [960, 38] on icon at bounding box center [957, 37] width 9 height 9
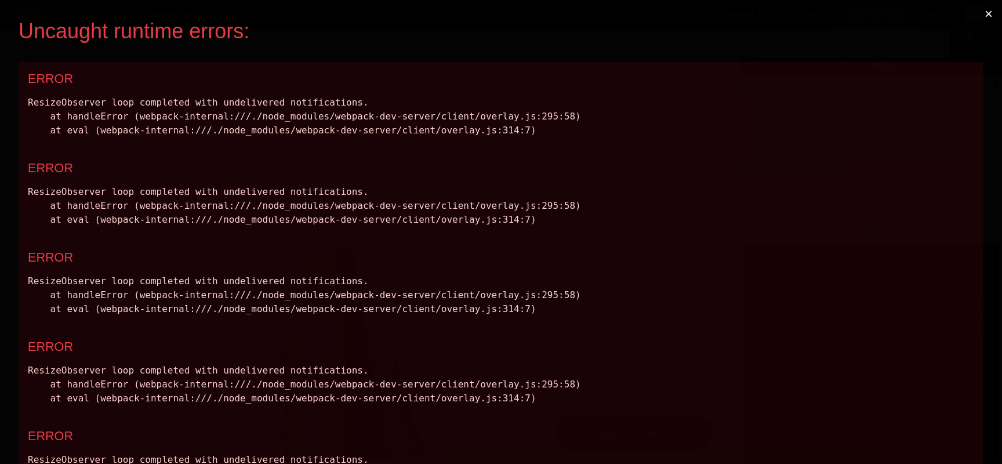
scroll to position [0, 0]
click at [977, 14] on button "×" at bounding box center [988, 14] width 27 height 28
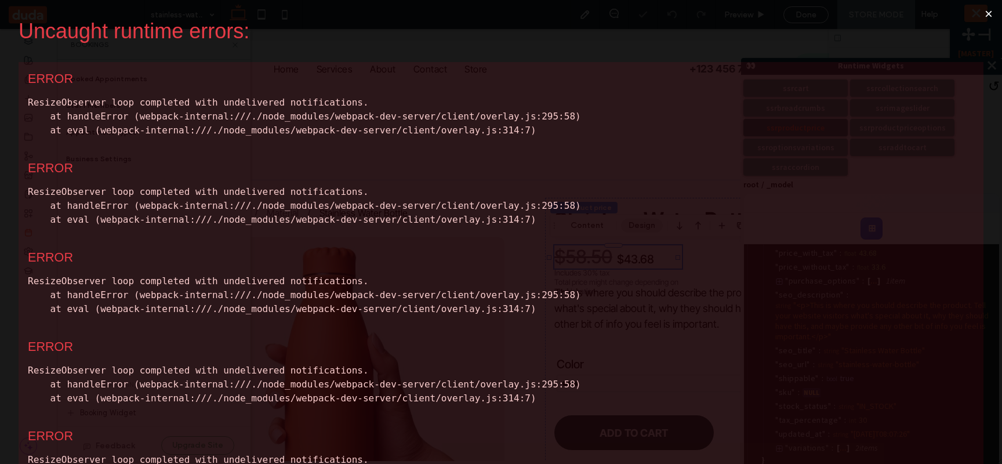
click at [980, 8] on button "×" at bounding box center [988, 14] width 27 height 28
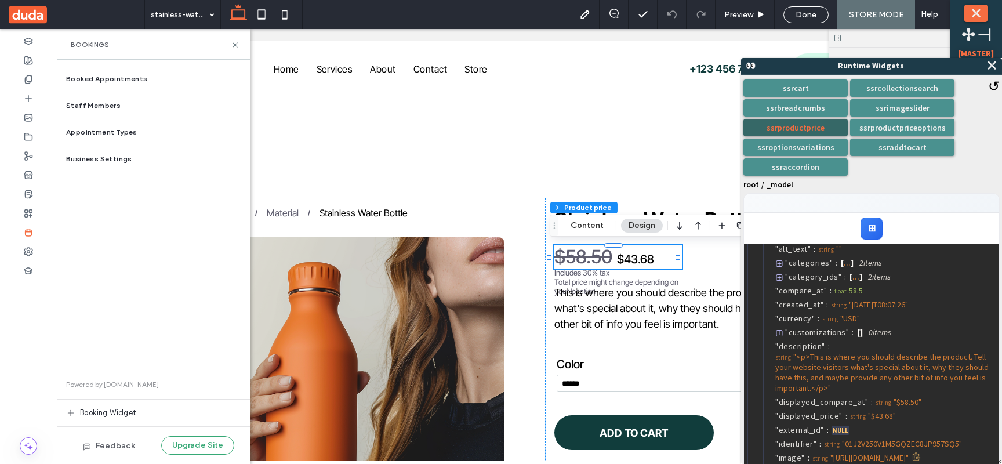
scroll to position [71, 0]
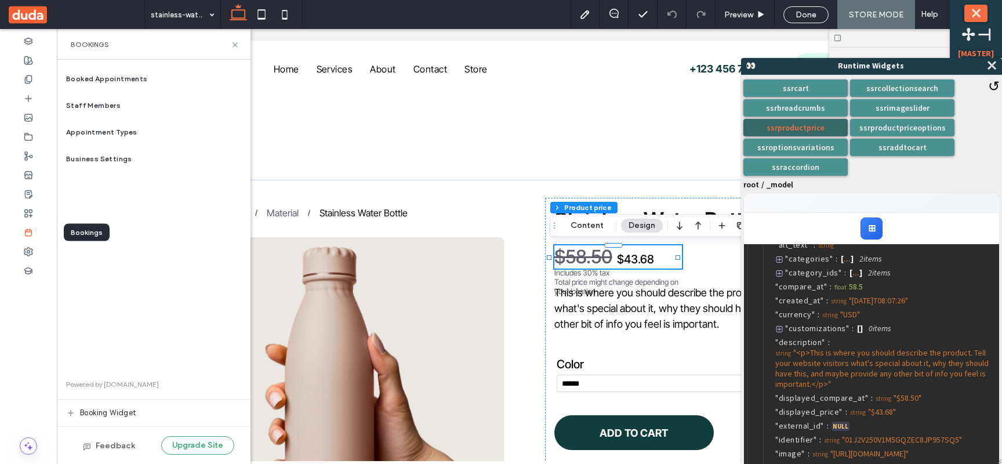
click at [34, 231] on div at bounding box center [28, 232] width 57 height 19
click at [86, 163] on span "Business Settings" at bounding box center [99, 159] width 66 height 10
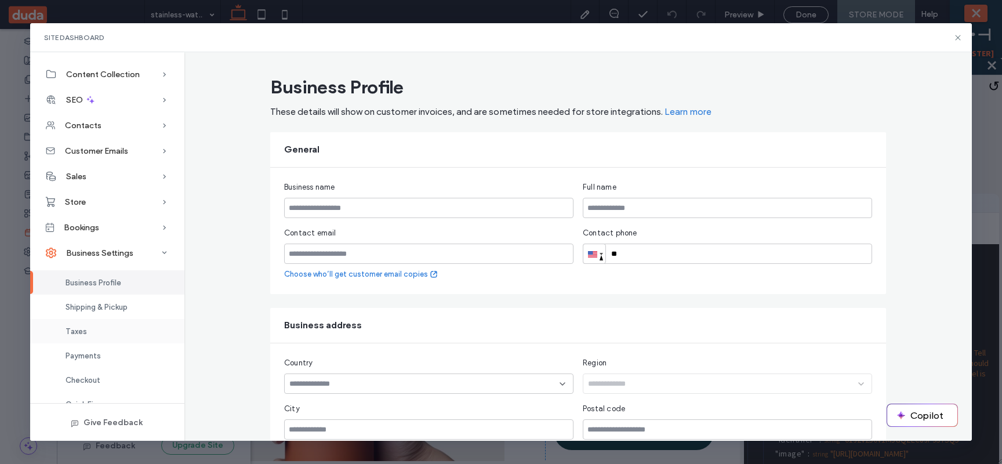
click at [103, 323] on div "Taxes" at bounding box center [107, 331] width 154 height 24
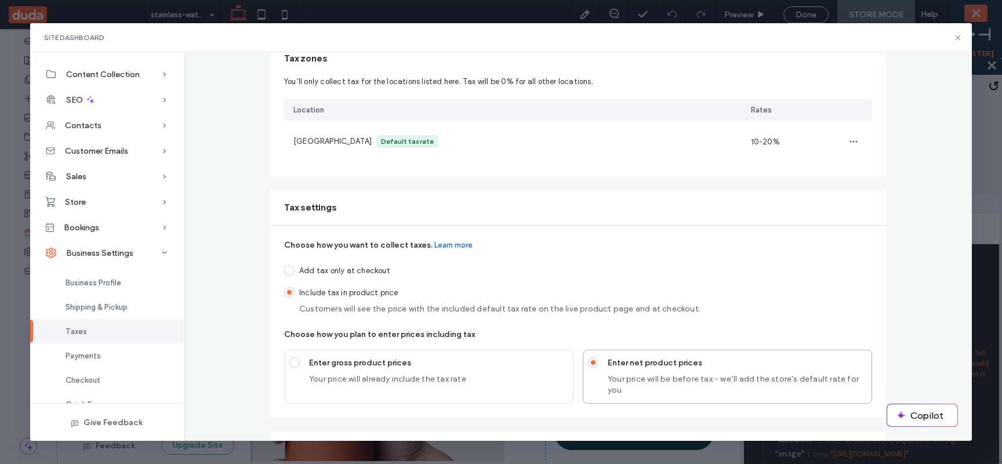
scroll to position [102, 0]
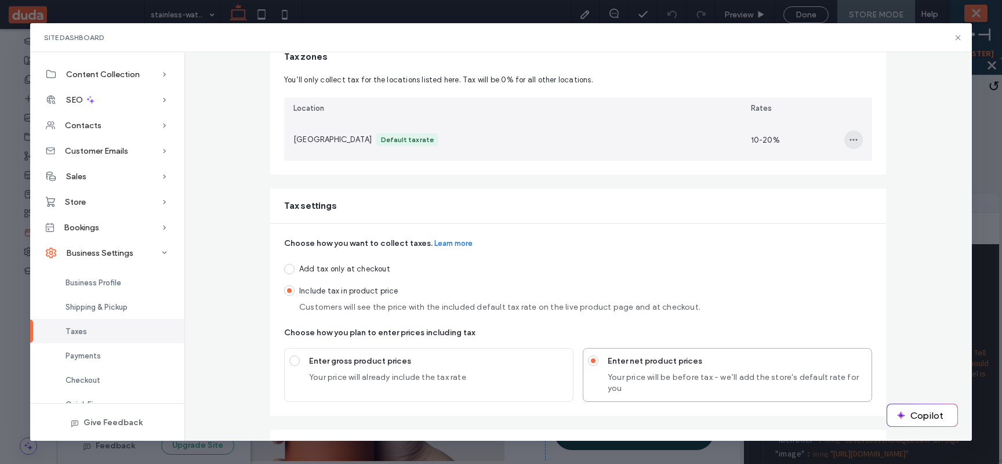
click at [844, 140] on span "button" at bounding box center [853, 139] width 19 height 19
click at [869, 187] on span "Edit Tax Zone" at bounding box center [888, 192] width 49 height 12
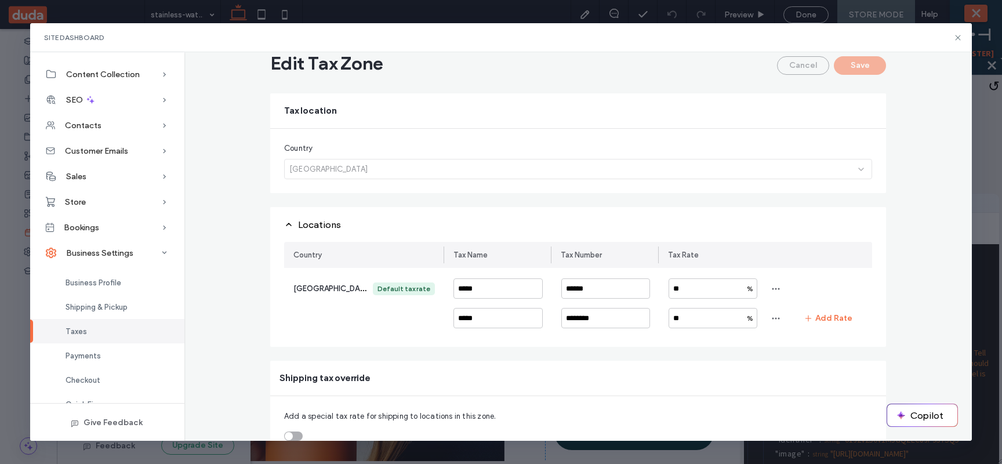
scroll to position [0, 0]
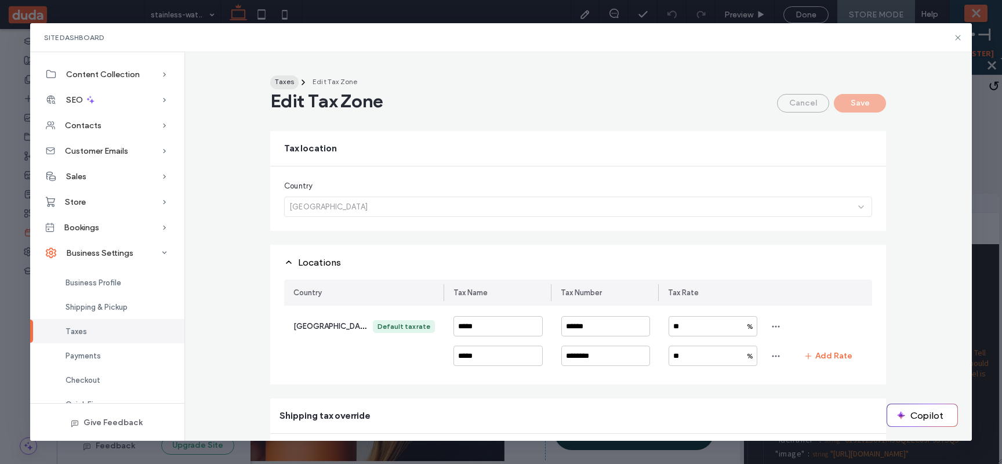
click at [284, 85] on span "Taxes" at bounding box center [284, 81] width 19 height 9
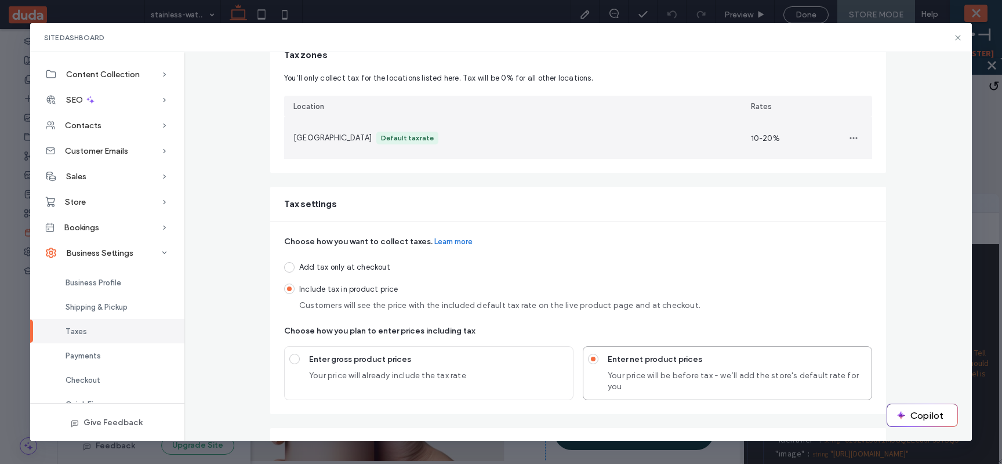
scroll to position [186, 0]
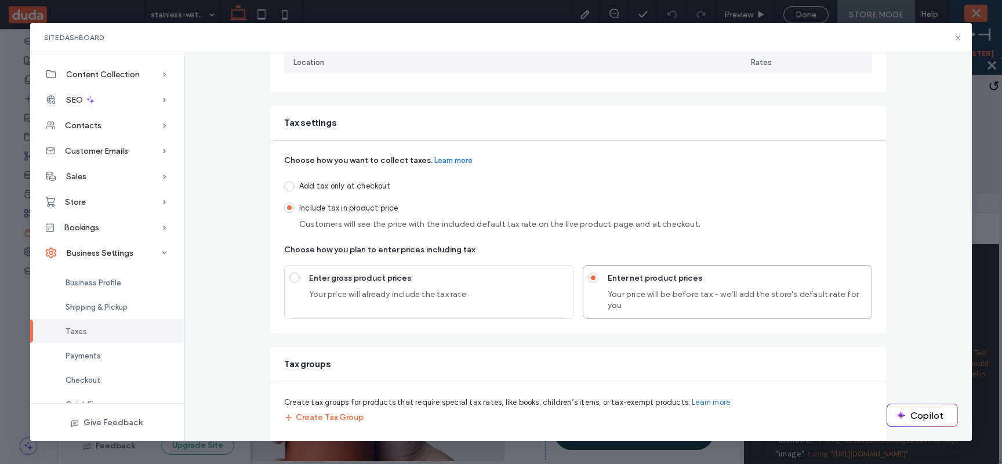
click at [389, 301] on label "Enter gross product prices Your price will already include the tax rate" at bounding box center [428, 286] width 279 height 32
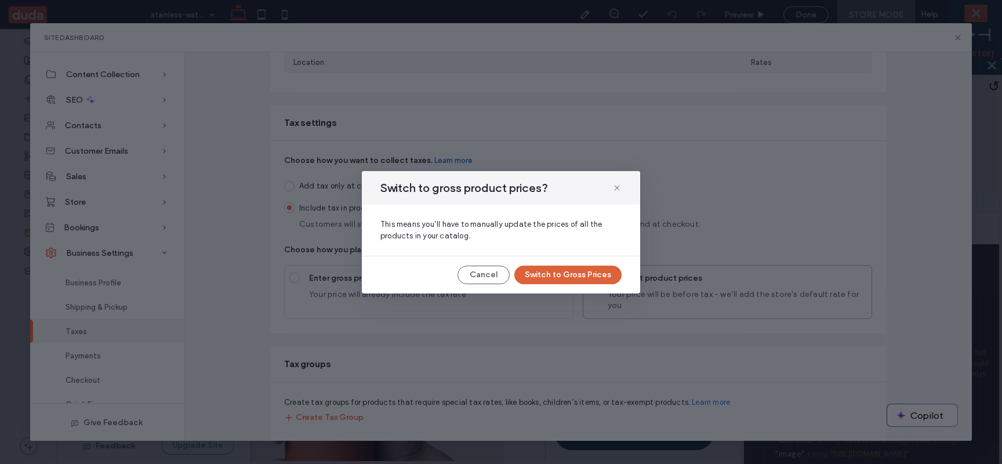
click at [523, 279] on button "Switch to Gross Prices" at bounding box center [567, 275] width 107 height 19
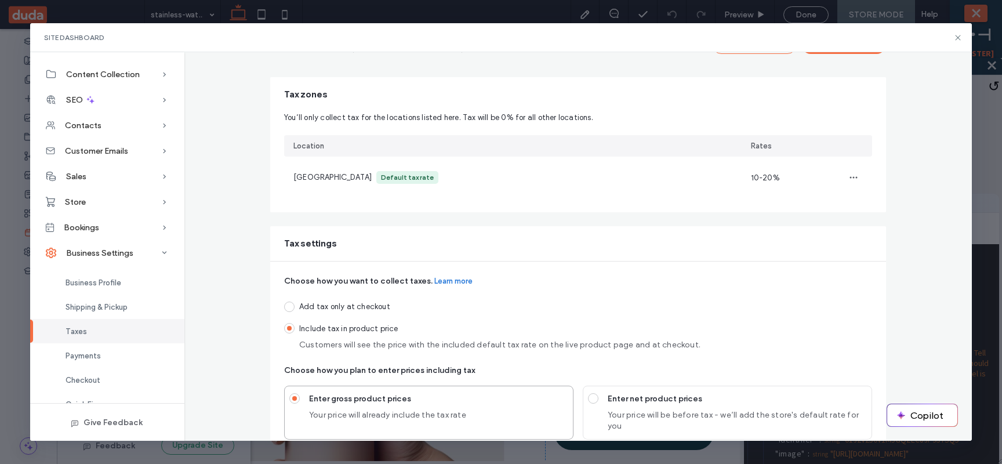
scroll to position [49, 0]
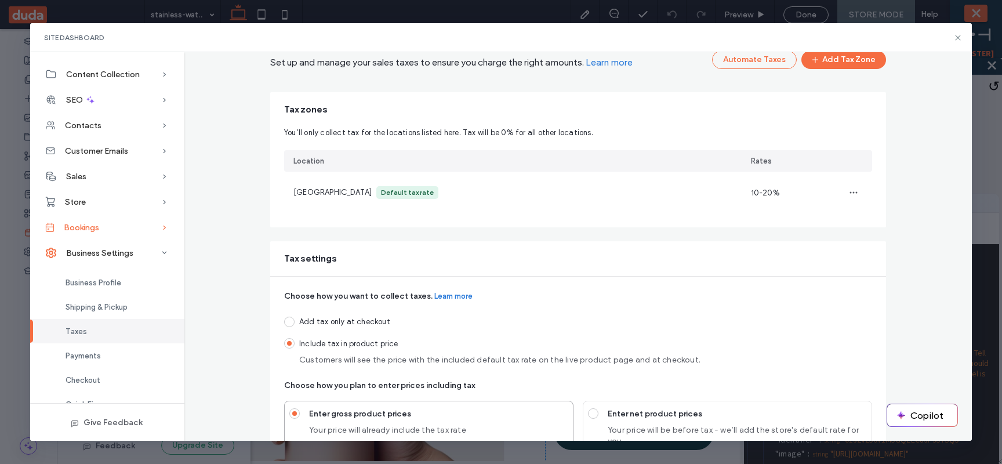
click at [133, 226] on div "Bookings" at bounding box center [107, 228] width 154 height 26
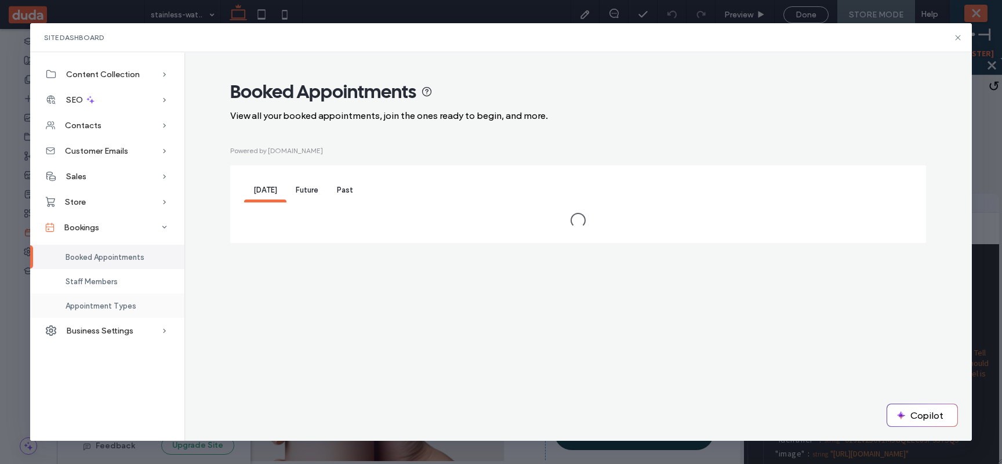
click at [132, 306] on span "Appointment Types" at bounding box center [101, 306] width 71 height 9
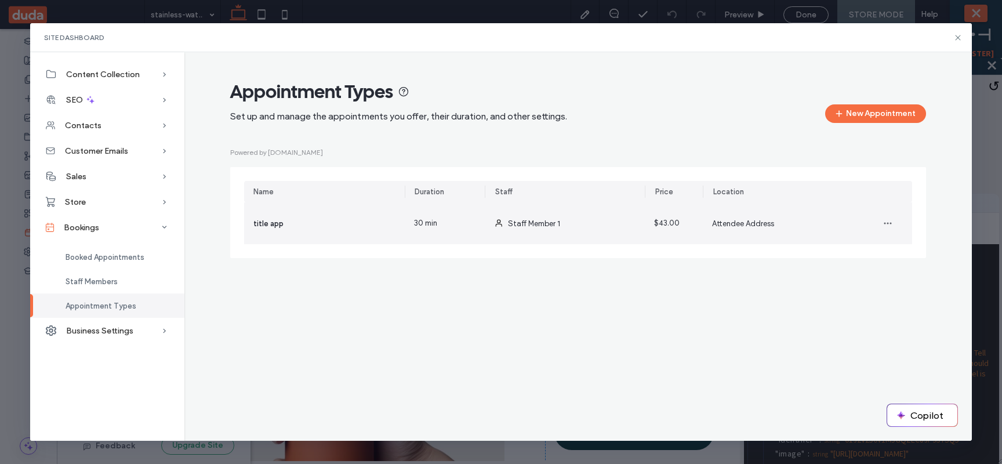
click at [300, 227] on div "title app" at bounding box center [324, 223] width 161 height 42
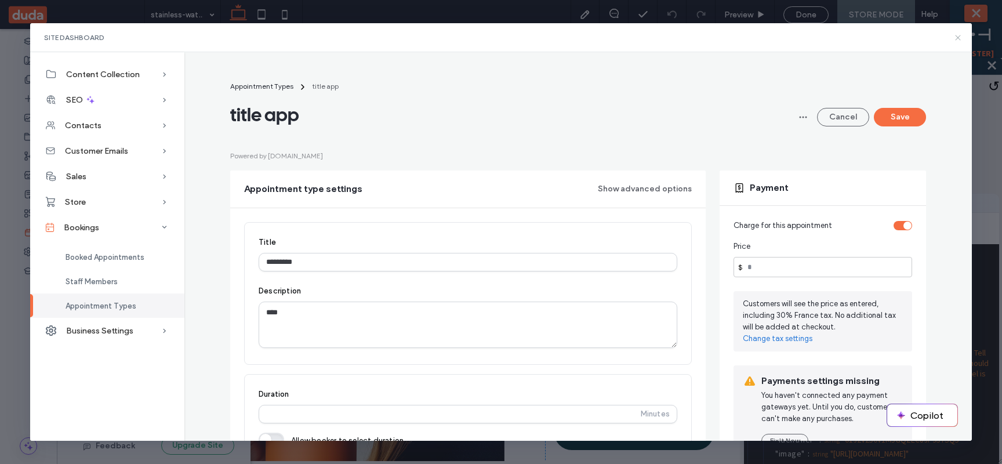
click at [959, 35] on use at bounding box center [958, 37] width 5 height 5
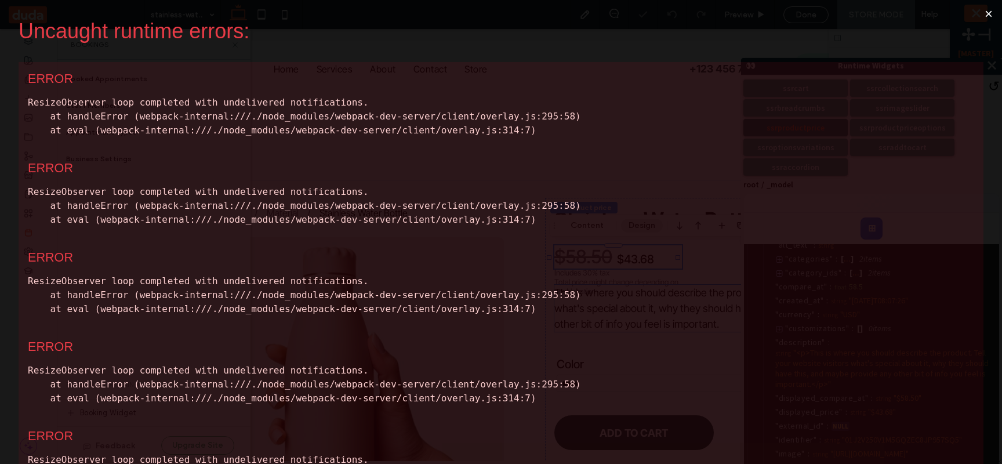
click at [981, 12] on button "×" at bounding box center [988, 14] width 27 height 28
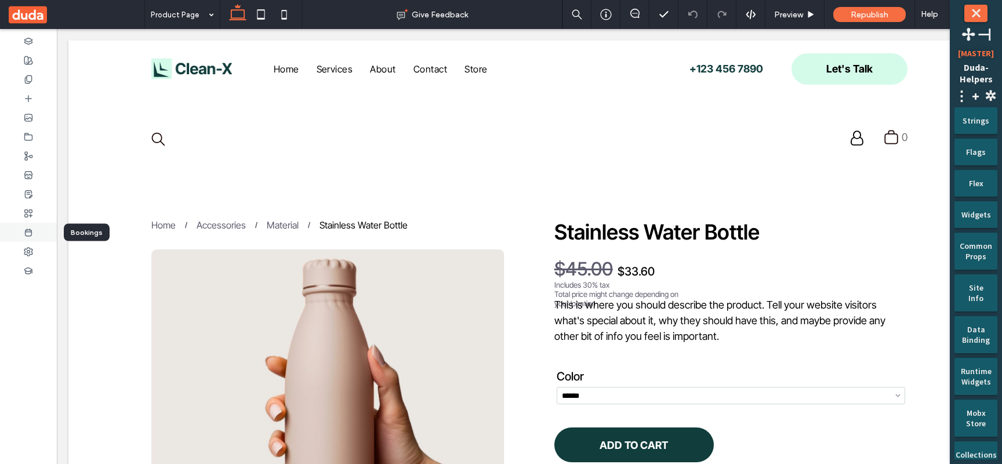
click at [35, 234] on div at bounding box center [28, 232] width 57 height 19
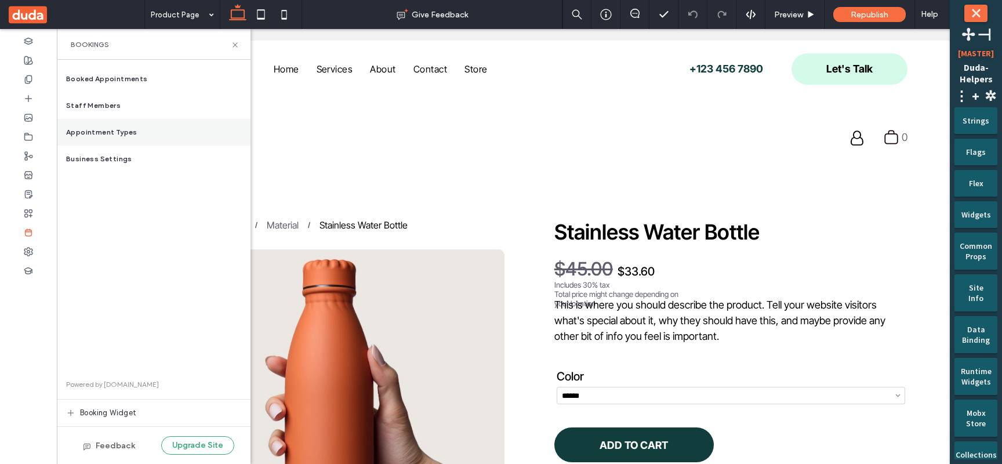
click at [114, 134] on span "Appointment Types" at bounding box center [101, 132] width 71 height 10
click at [164, 137] on div "Appointment Types" at bounding box center [154, 132] width 194 height 27
click at [117, 137] on span "Appointment Types" at bounding box center [101, 132] width 71 height 10
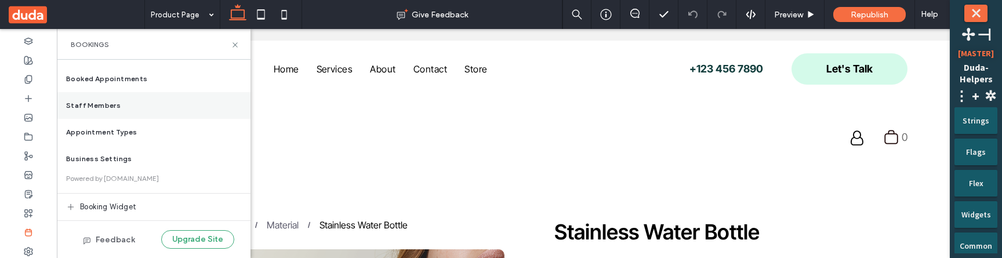
click at [169, 118] on div "Staff Members" at bounding box center [154, 105] width 194 height 27
click at [97, 112] on div "Staff Members" at bounding box center [154, 105] width 194 height 27
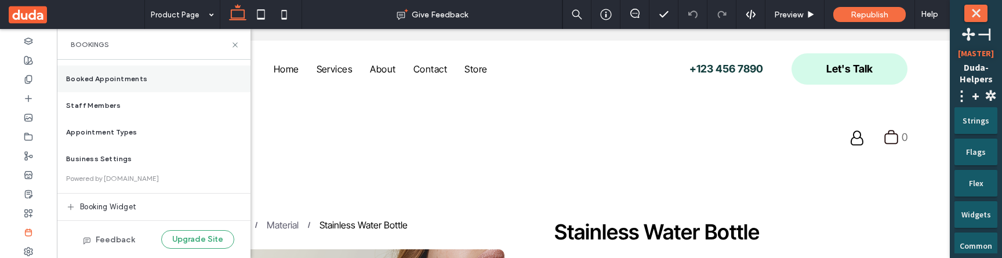
click at [110, 82] on span "Booked Appointments" at bounding box center [107, 79] width 82 height 10
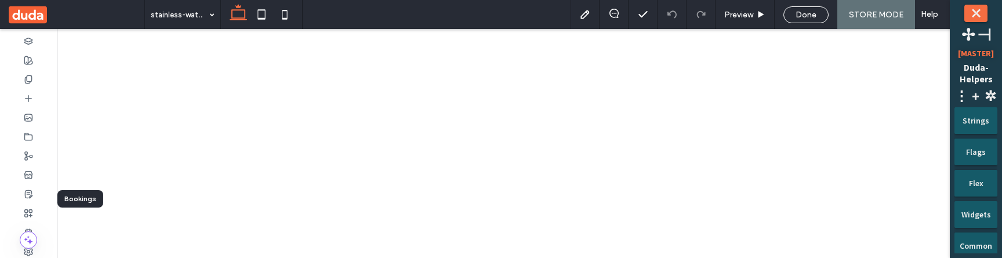
click at [30, 223] on div at bounding box center [28, 232] width 57 height 19
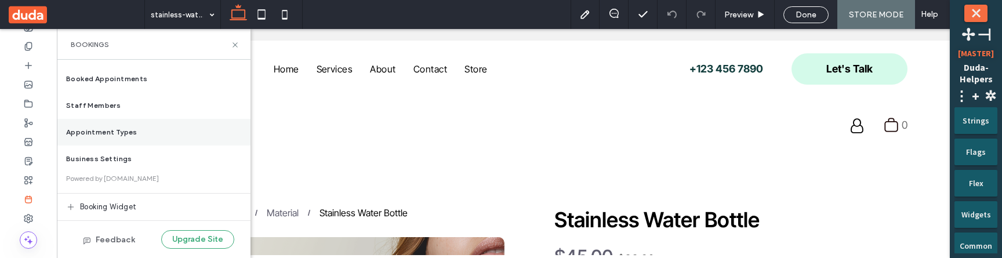
click at [146, 133] on div "Appointment Types" at bounding box center [154, 132] width 194 height 27
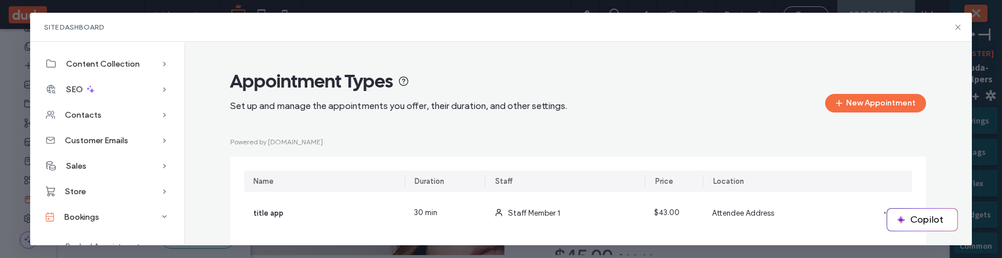
scroll to position [23, 0]
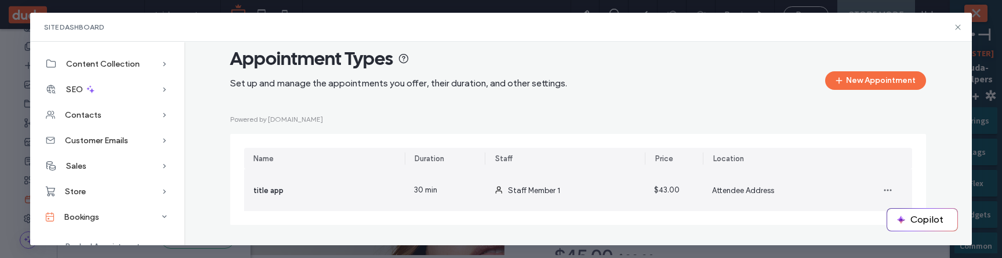
click at [573, 185] on div "Staff Member 1" at bounding box center [565, 190] width 161 height 42
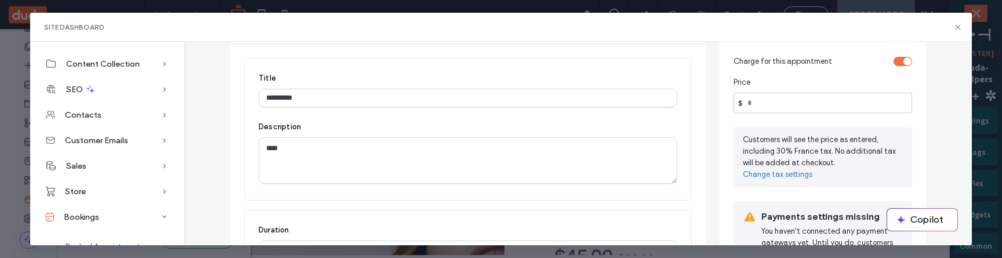
scroll to position [153, 0]
click at [767, 108] on input "**" at bounding box center [823, 104] width 179 height 20
type input "*****"
click at [793, 174] on link "Change tax settings" at bounding box center [823, 176] width 160 height 12
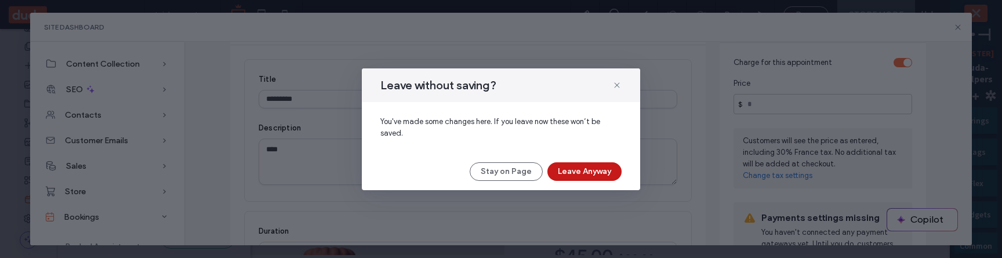
click at [557, 172] on button "Leave Anyway" at bounding box center [584, 171] width 74 height 19
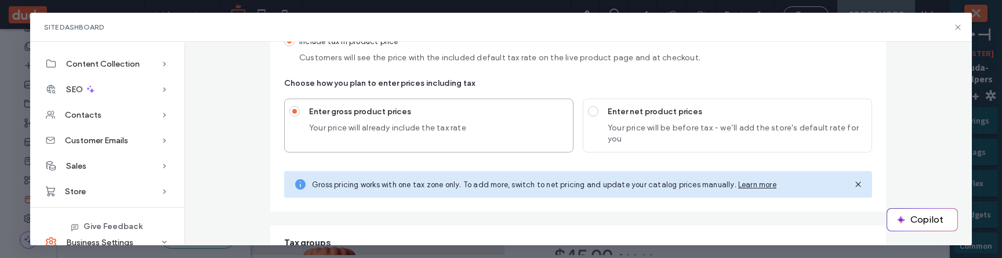
scroll to position [346, 0]
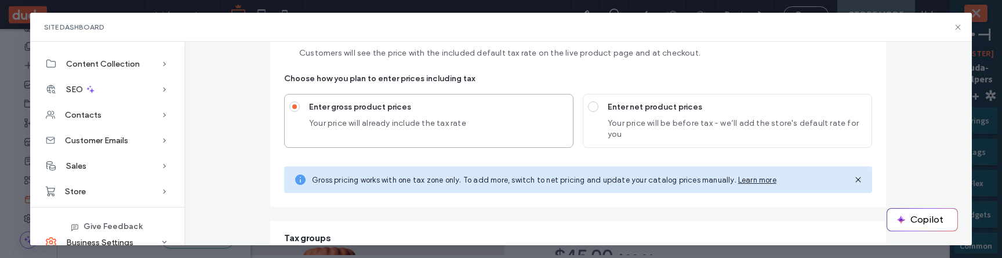
click at [703, 136] on span "Your price will be before tax - we’ll add the store's default rate for you" at bounding box center [737, 129] width 259 height 23
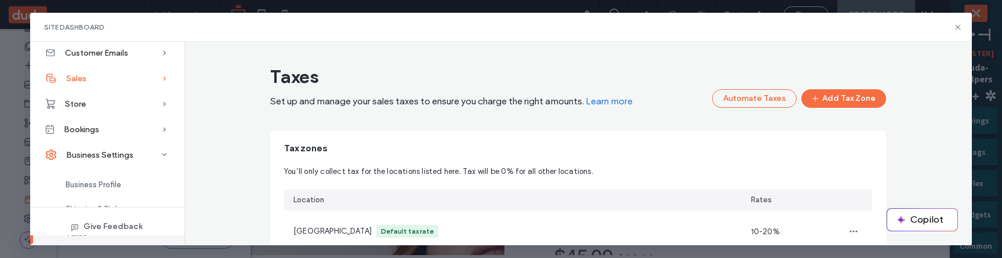
scroll to position [92, 0]
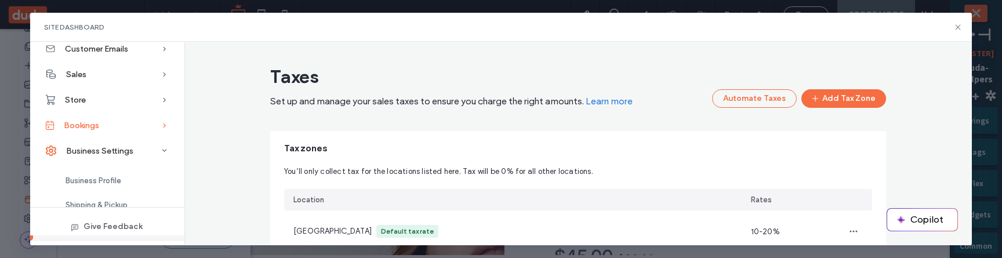
click at [114, 128] on div "Bookings" at bounding box center [107, 125] width 154 height 26
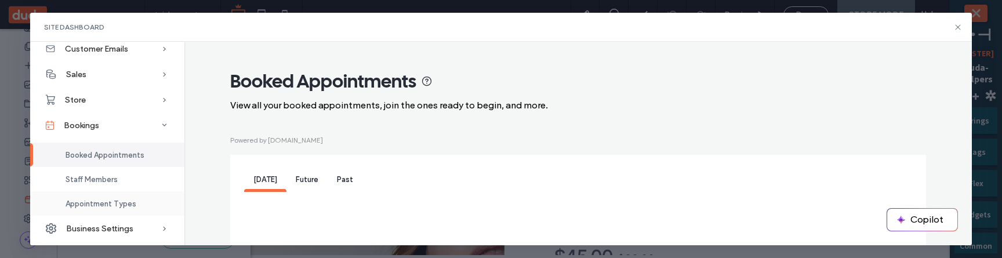
click at [126, 201] on span "Appointment Types" at bounding box center [101, 203] width 71 height 9
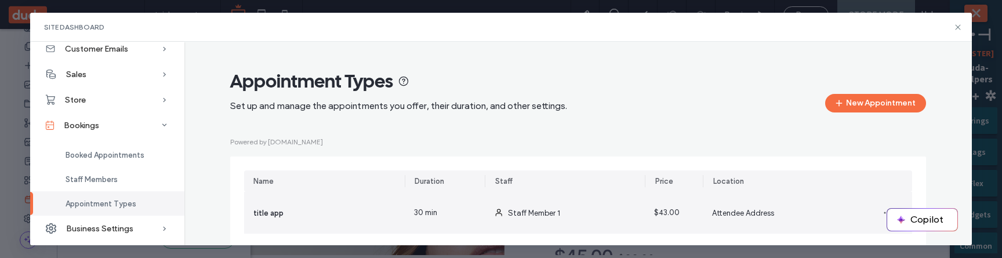
click at [331, 211] on div "title app" at bounding box center [324, 213] width 161 height 42
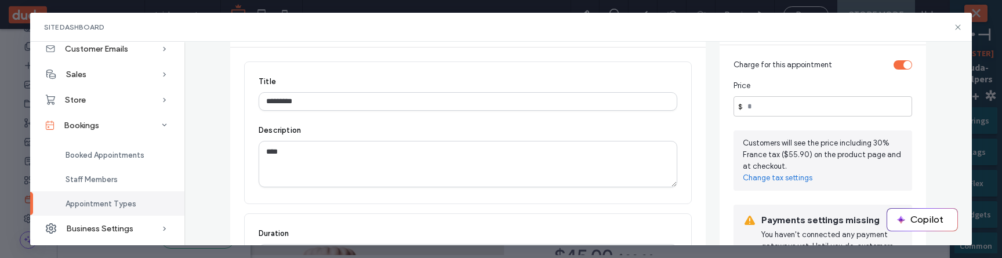
scroll to position [155, 0]
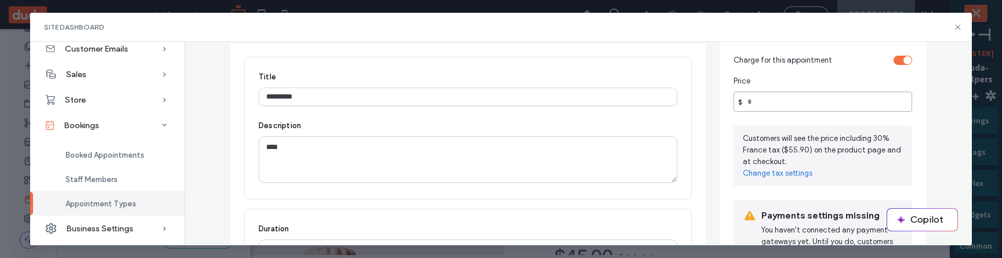
click at [775, 106] on input "**" at bounding box center [823, 102] width 179 height 20
type input "*"
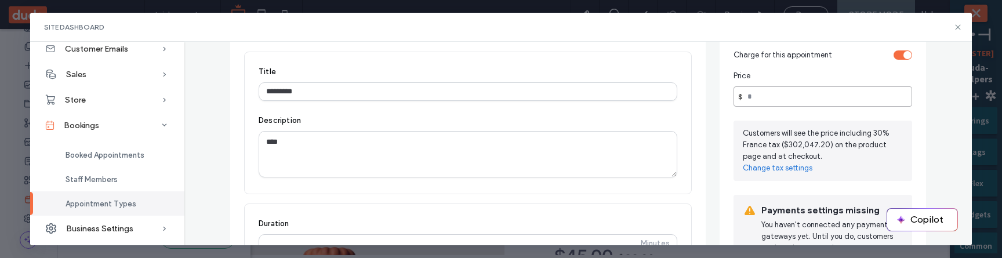
scroll to position [122, 0]
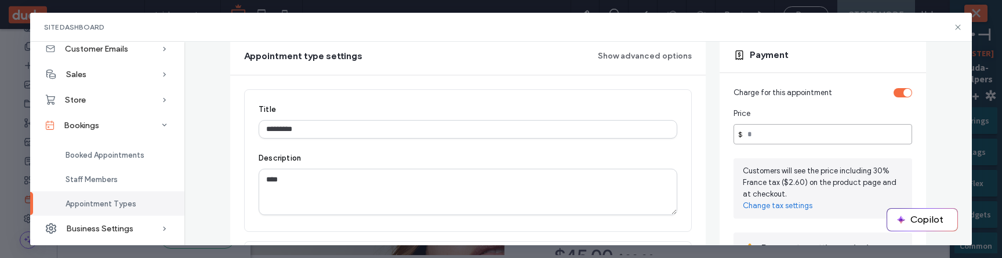
type input "*"
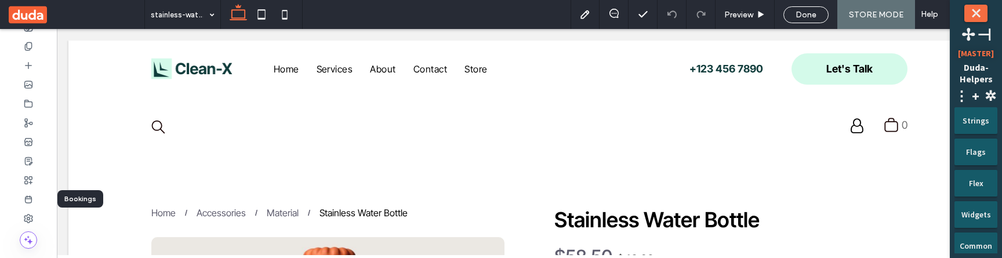
click at [33, 199] on div at bounding box center [28, 199] width 57 height 19
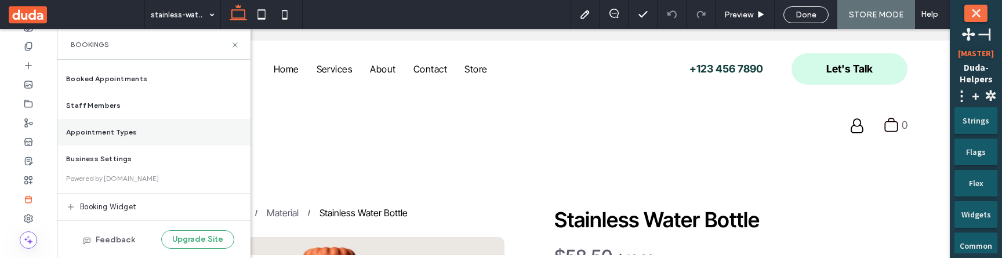
click at [114, 136] on span "Appointment Types" at bounding box center [101, 132] width 71 height 10
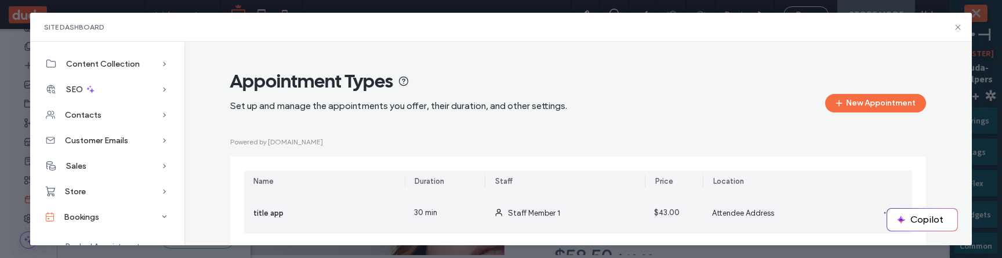
click at [447, 213] on div "30 min" at bounding box center [445, 213] width 80 height 42
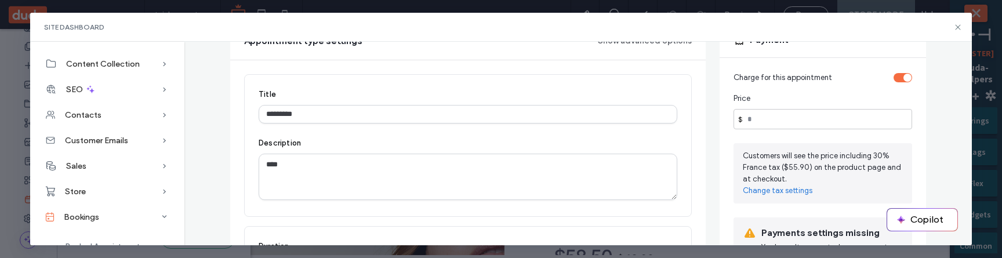
scroll to position [145, 0]
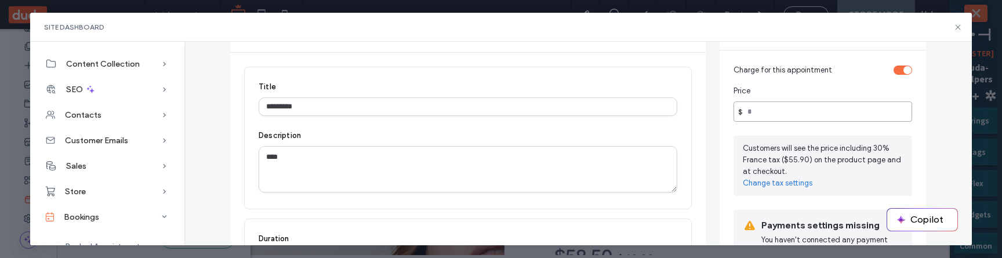
click at [775, 121] on input "**" at bounding box center [823, 111] width 179 height 20
type input "***"
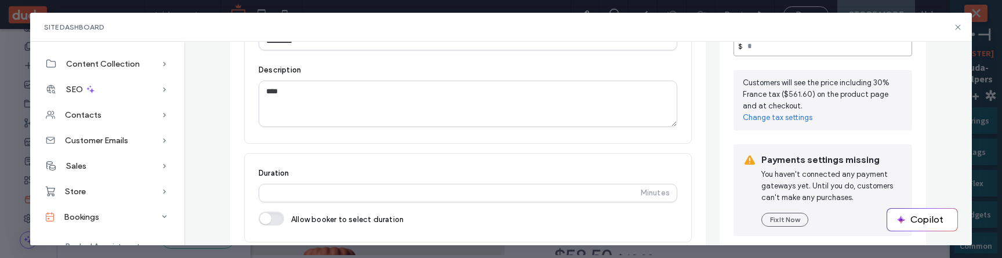
scroll to position [213, 0]
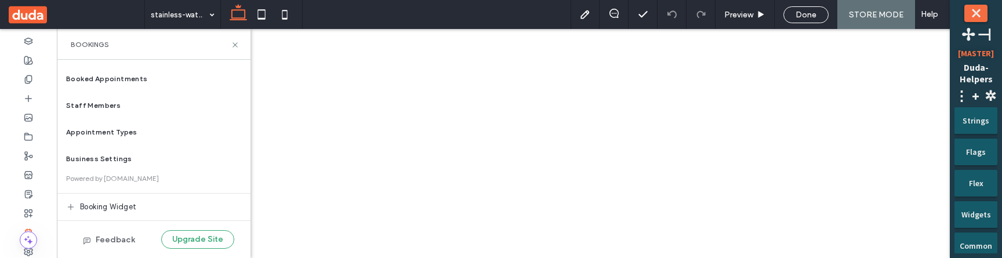
click at [158, 136] on div "Appointment Types" at bounding box center [154, 132] width 194 height 27
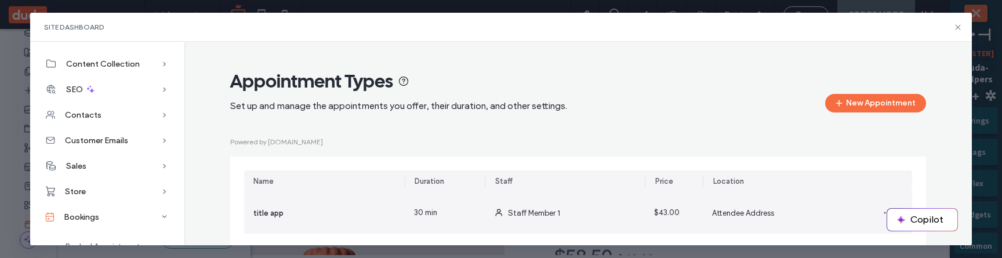
click at [564, 205] on div "Staff Member 1" at bounding box center [565, 213] width 161 height 42
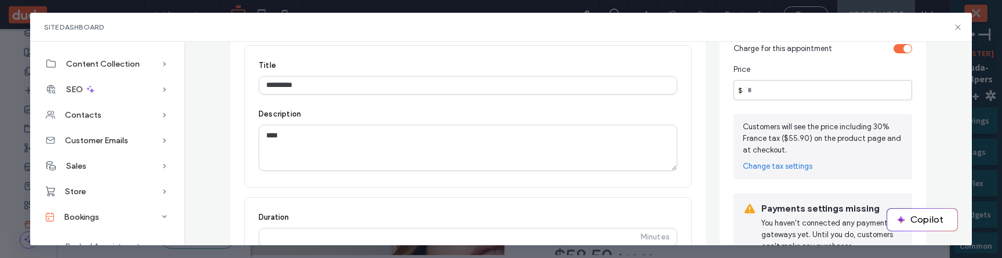
scroll to position [168, 0]
click at [778, 92] on input "**" at bounding box center [823, 88] width 179 height 20
type input "****"
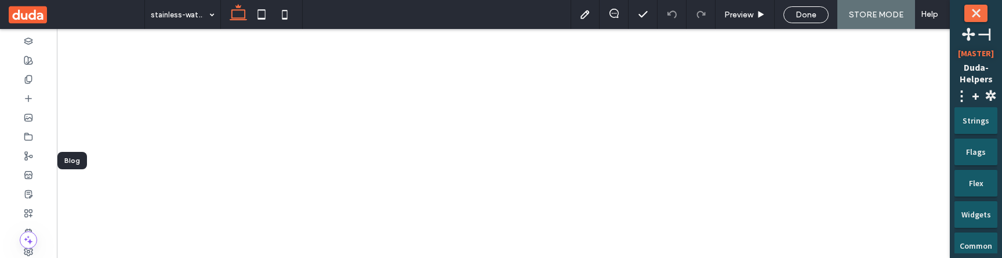
click at [31, 184] on div at bounding box center [28, 193] width 57 height 19
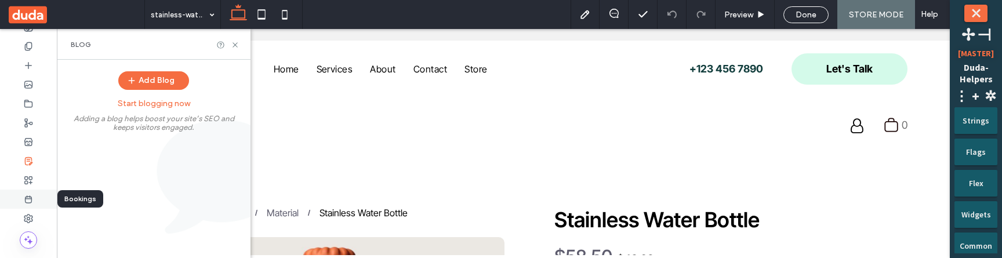
click at [31, 193] on div at bounding box center [28, 199] width 57 height 19
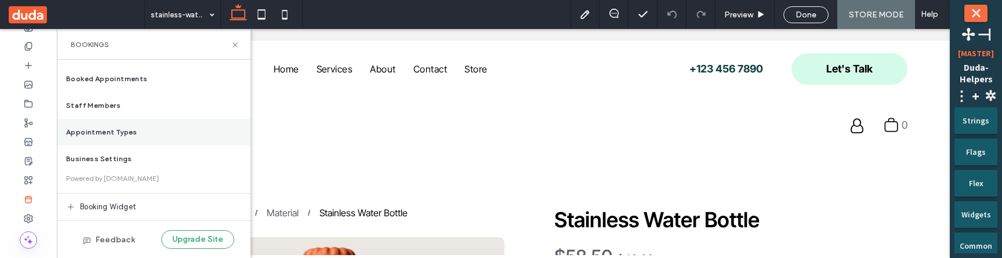
click at [145, 140] on div "Appointment Types" at bounding box center [154, 132] width 194 height 27
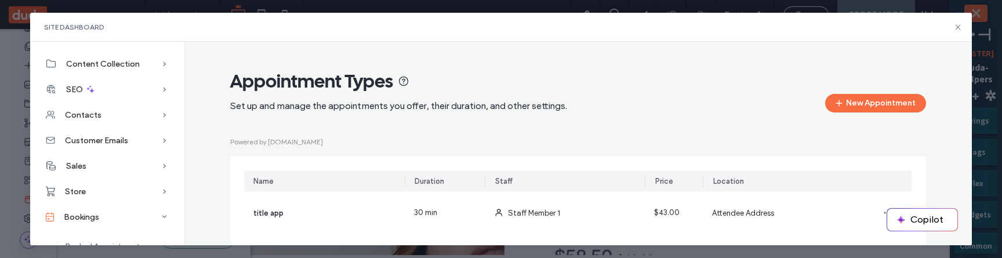
scroll to position [23, 0]
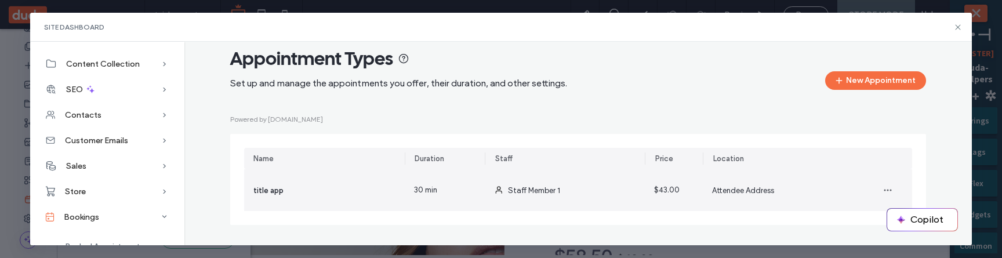
click at [666, 178] on div "$43.00" at bounding box center [674, 190] width 58 height 42
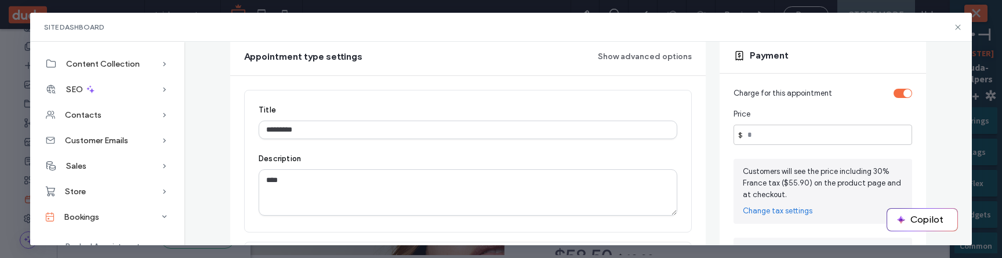
scroll to position [140, 0]
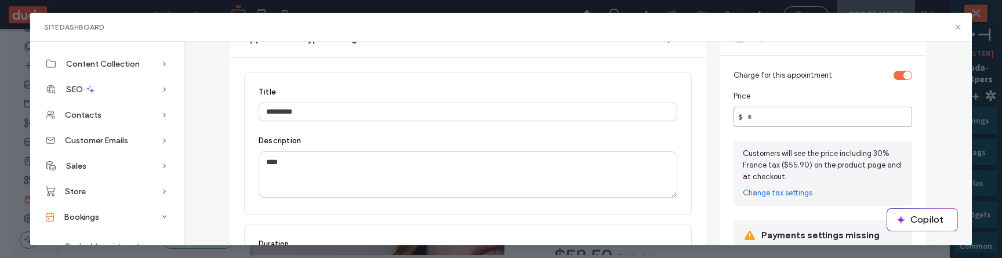
click at [793, 122] on input "**" at bounding box center [823, 117] width 179 height 20
type input "**********"
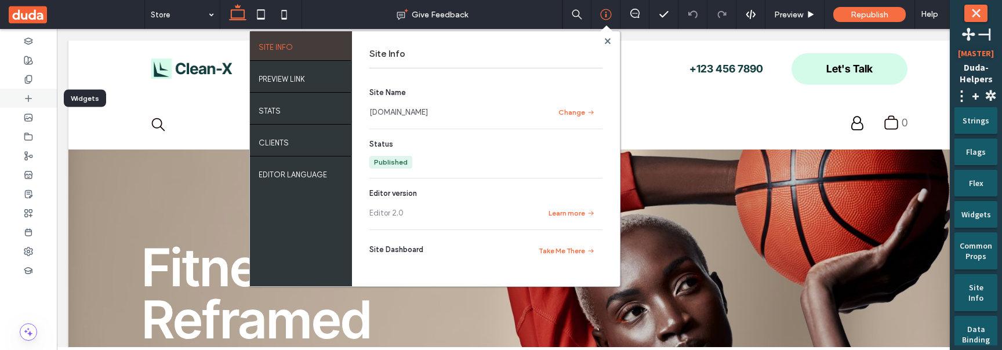
click at [30, 90] on div at bounding box center [28, 98] width 57 height 19
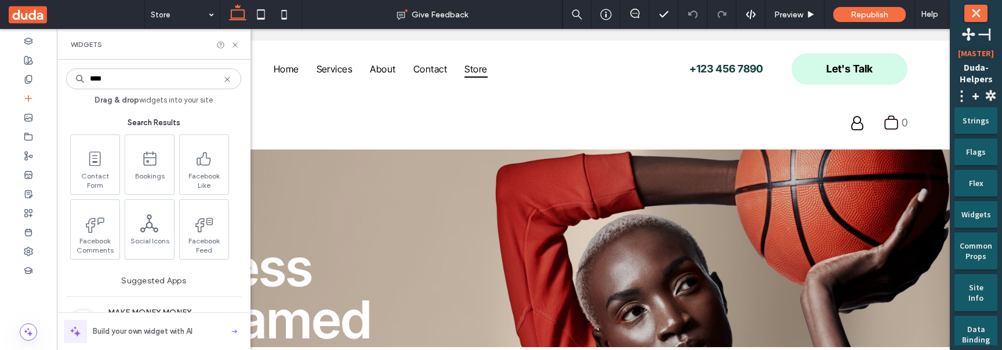
type input "****"
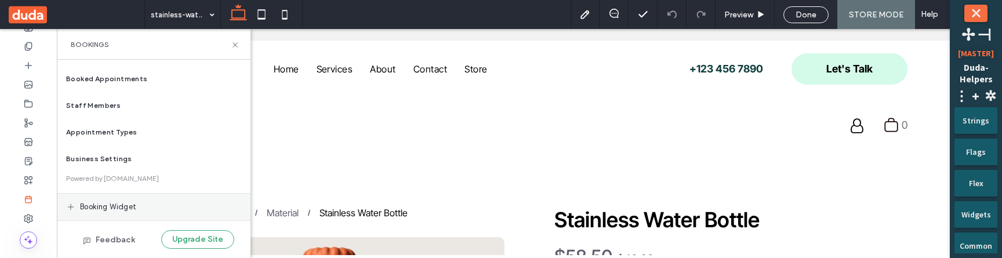
click at [129, 204] on span "Booking widget" at bounding box center [108, 207] width 57 height 12
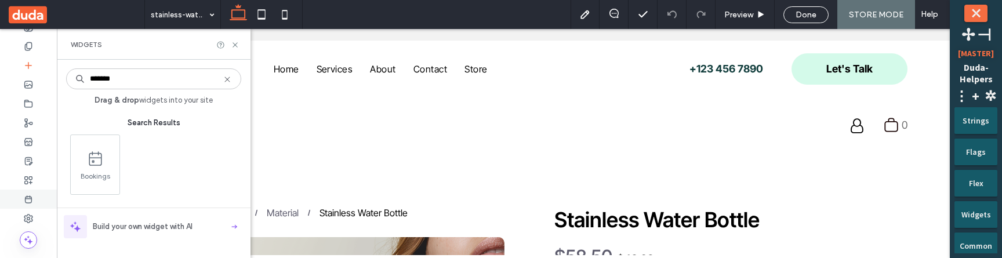
click at [32, 200] on div at bounding box center [28, 199] width 57 height 19
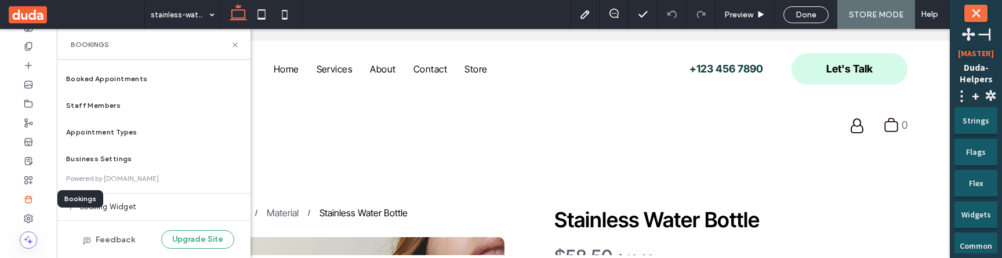
click at [24, 199] on icon at bounding box center [28, 199] width 9 height 9
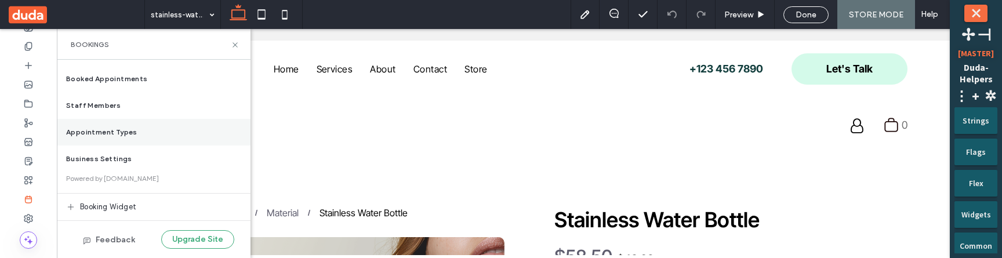
click at [121, 127] on span "Appointment Types" at bounding box center [101, 132] width 71 height 10
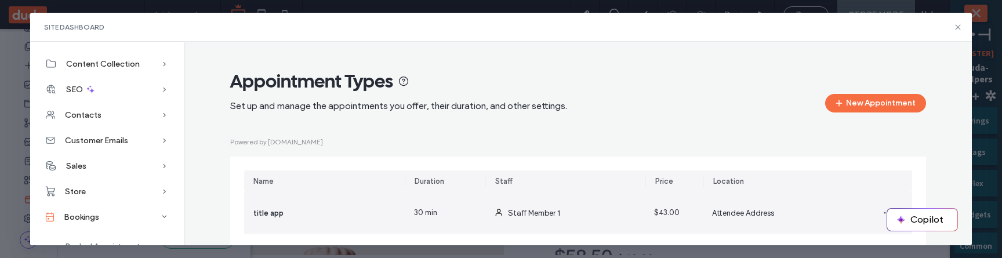
click at [468, 209] on div "30 min" at bounding box center [445, 213] width 80 height 42
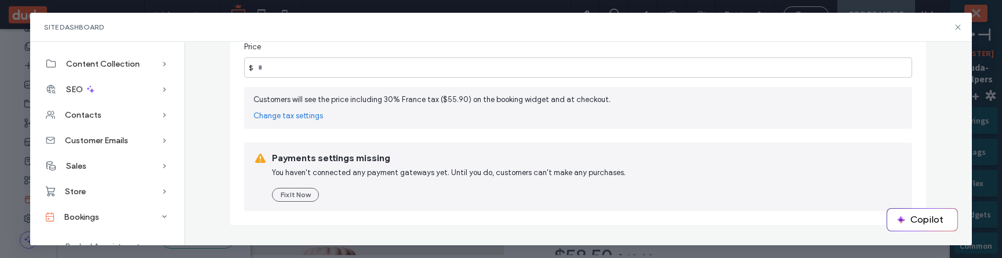
scroll to position [575, 0]
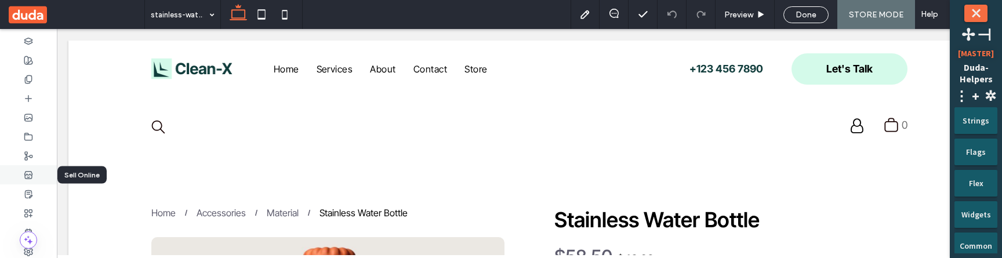
scroll to position [33, 0]
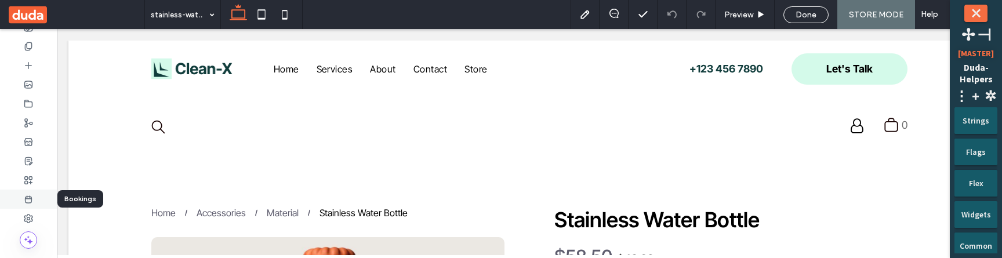
click at [30, 198] on icon at bounding box center [28, 199] width 9 height 9
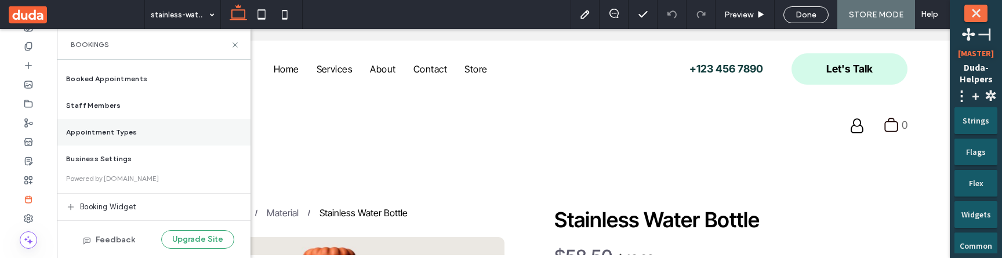
click at [122, 136] on span "Appointment Types" at bounding box center [101, 132] width 71 height 10
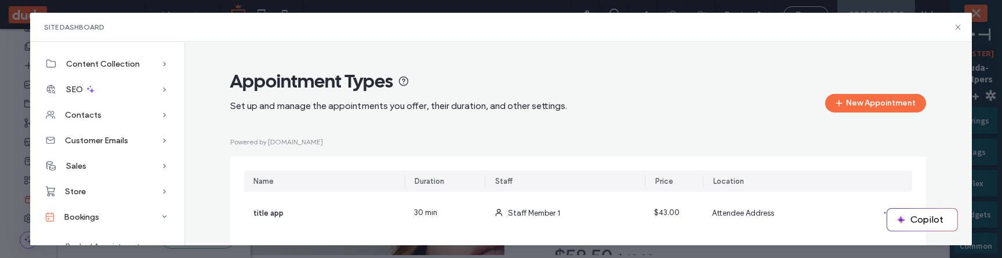
scroll to position [23, 0]
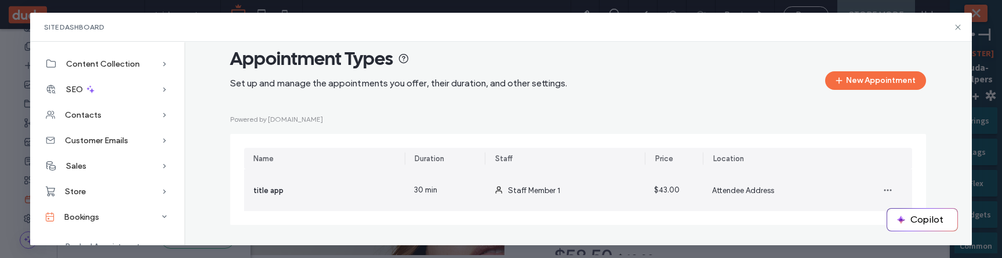
click at [308, 183] on div "title app" at bounding box center [324, 190] width 161 height 42
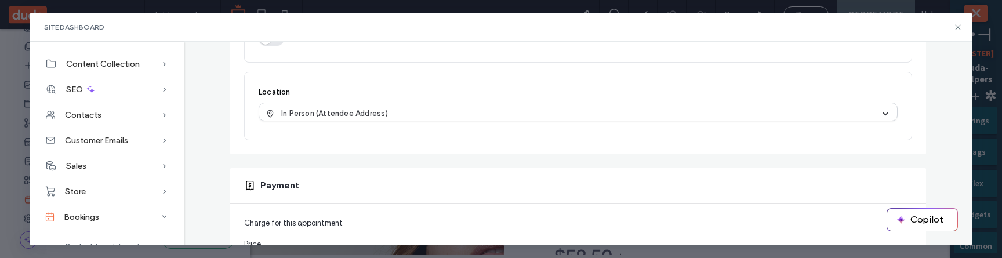
scroll to position [588, 0]
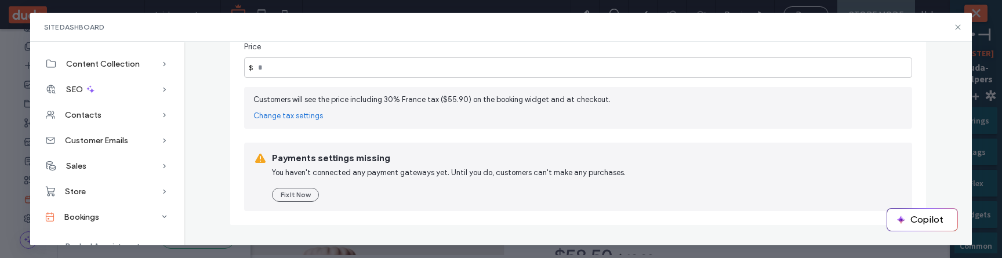
click at [476, 150] on div "Payments settings missing You haven't connected any payment gateways yet. Until…" at bounding box center [578, 177] width 668 height 68
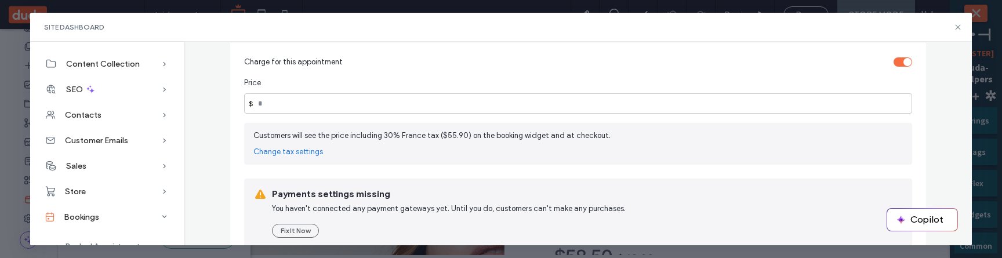
scroll to position [549, 0]
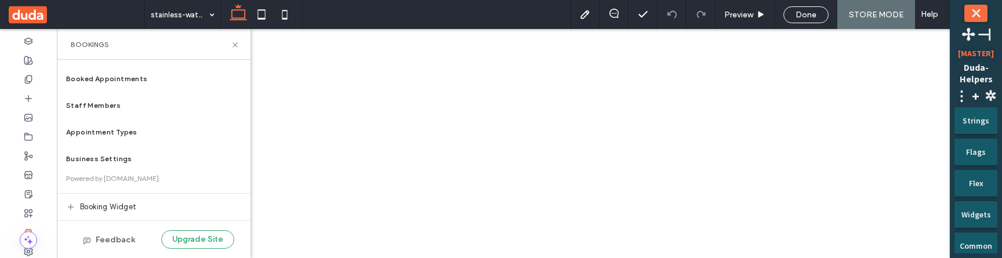
scroll to position [33, 0]
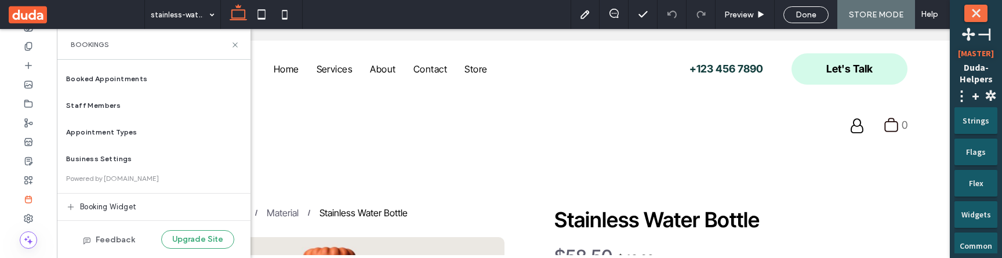
click at [137, 129] on div "Appointment Types" at bounding box center [154, 132] width 194 height 27
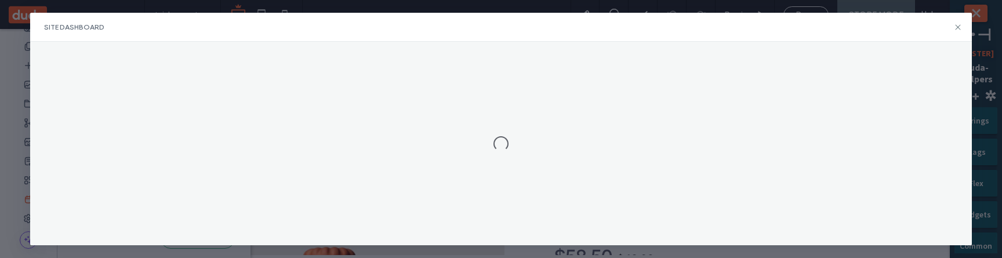
scroll to position [0, 0]
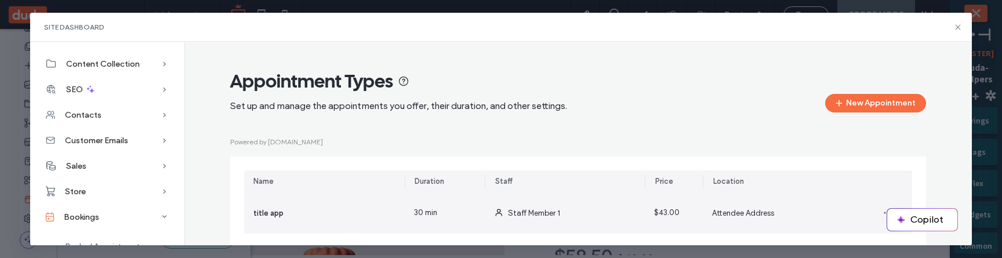
click at [373, 215] on div "title app" at bounding box center [324, 213] width 161 height 42
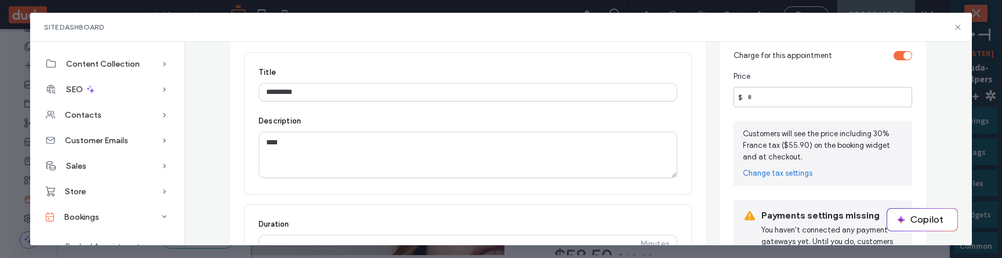
scroll to position [155, 0]
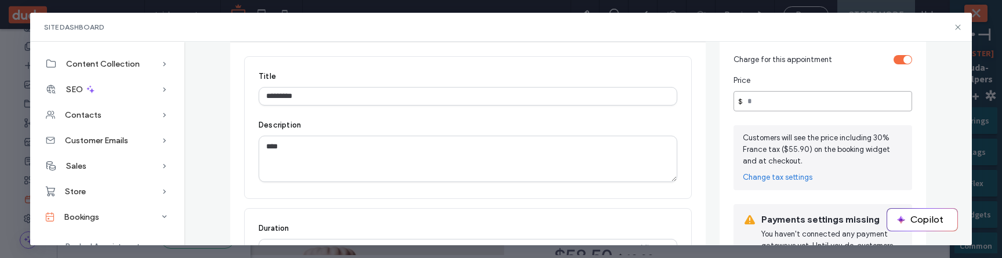
click at [794, 104] on input "**" at bounding box center [823, 101] width 179 height 20
type input "****"
